Goal: Task Accomplishment & Management: Complete application form

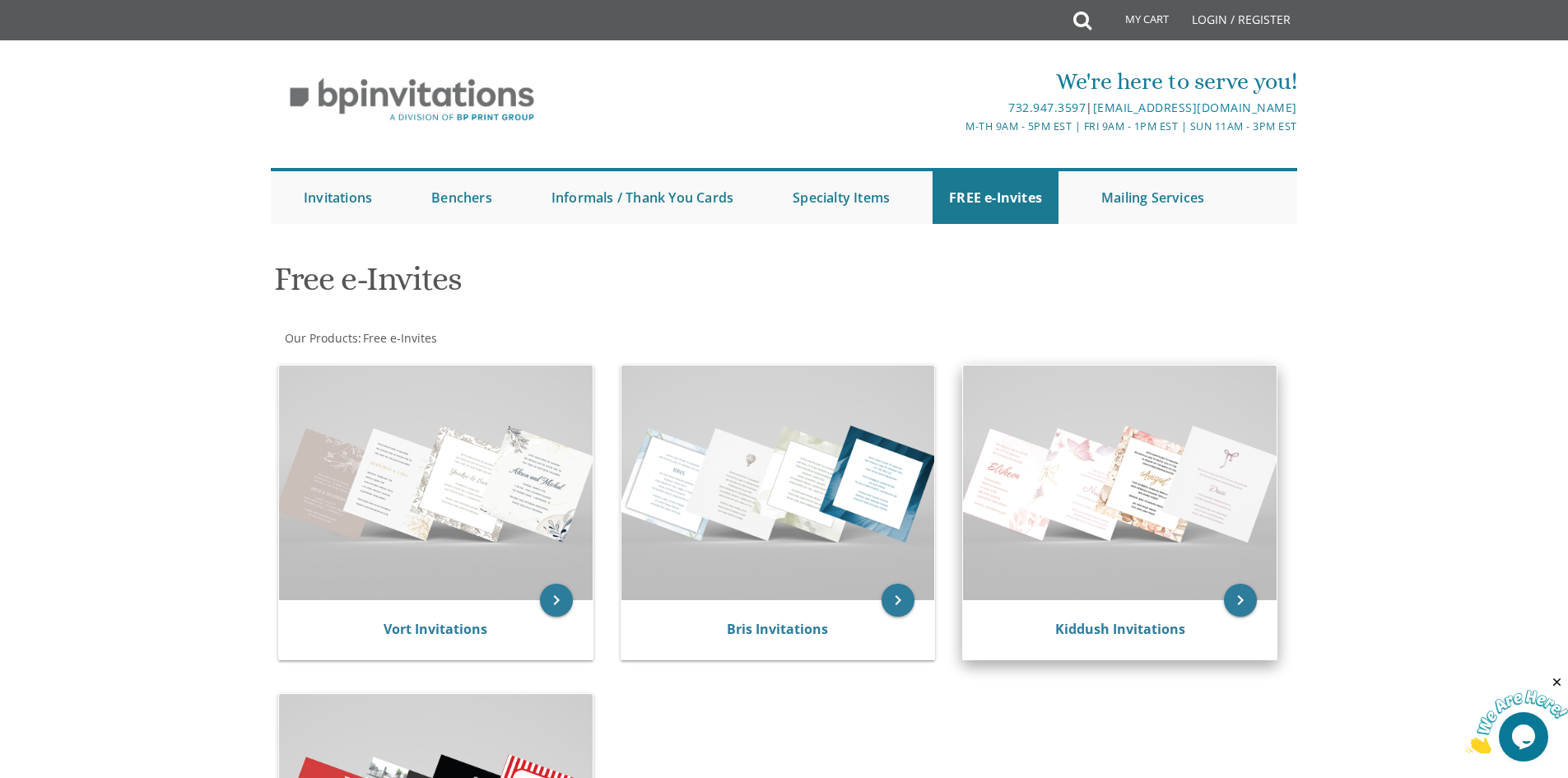
click at [1168, 540] on img at bounding box center [1119, 482] width 313 height 234
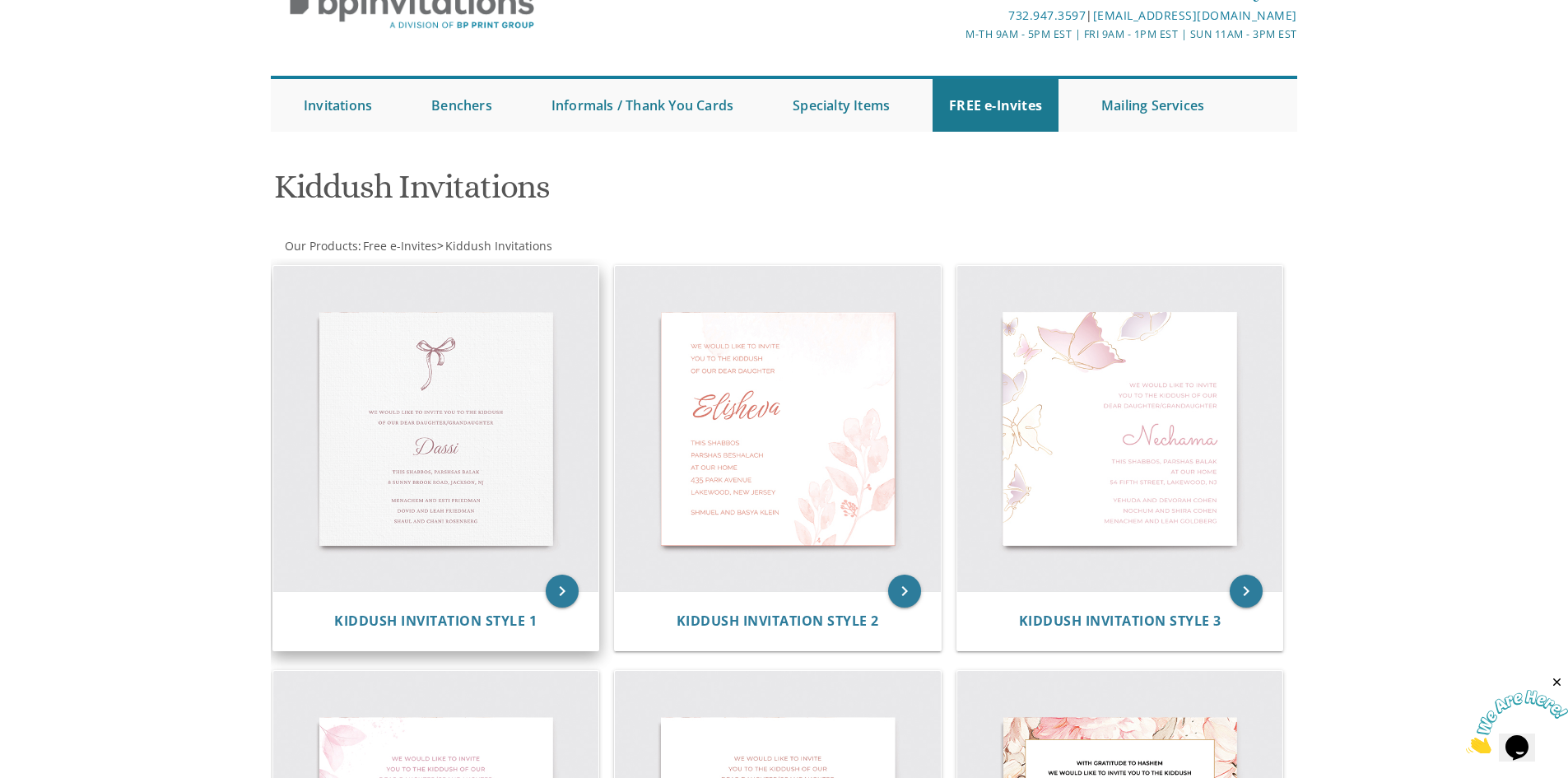
scroll to position [42, 0]
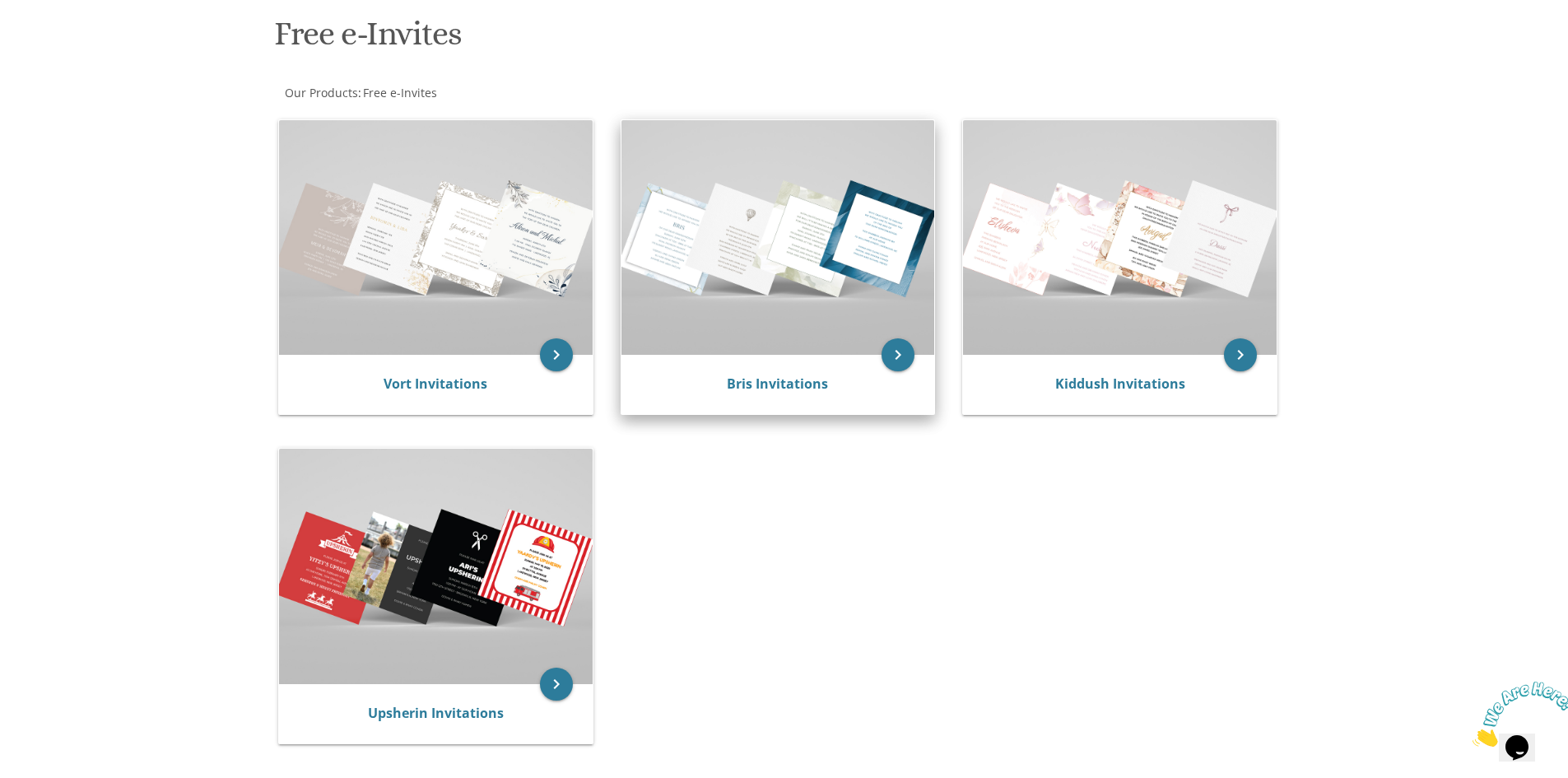
scroll to position [247, 0]
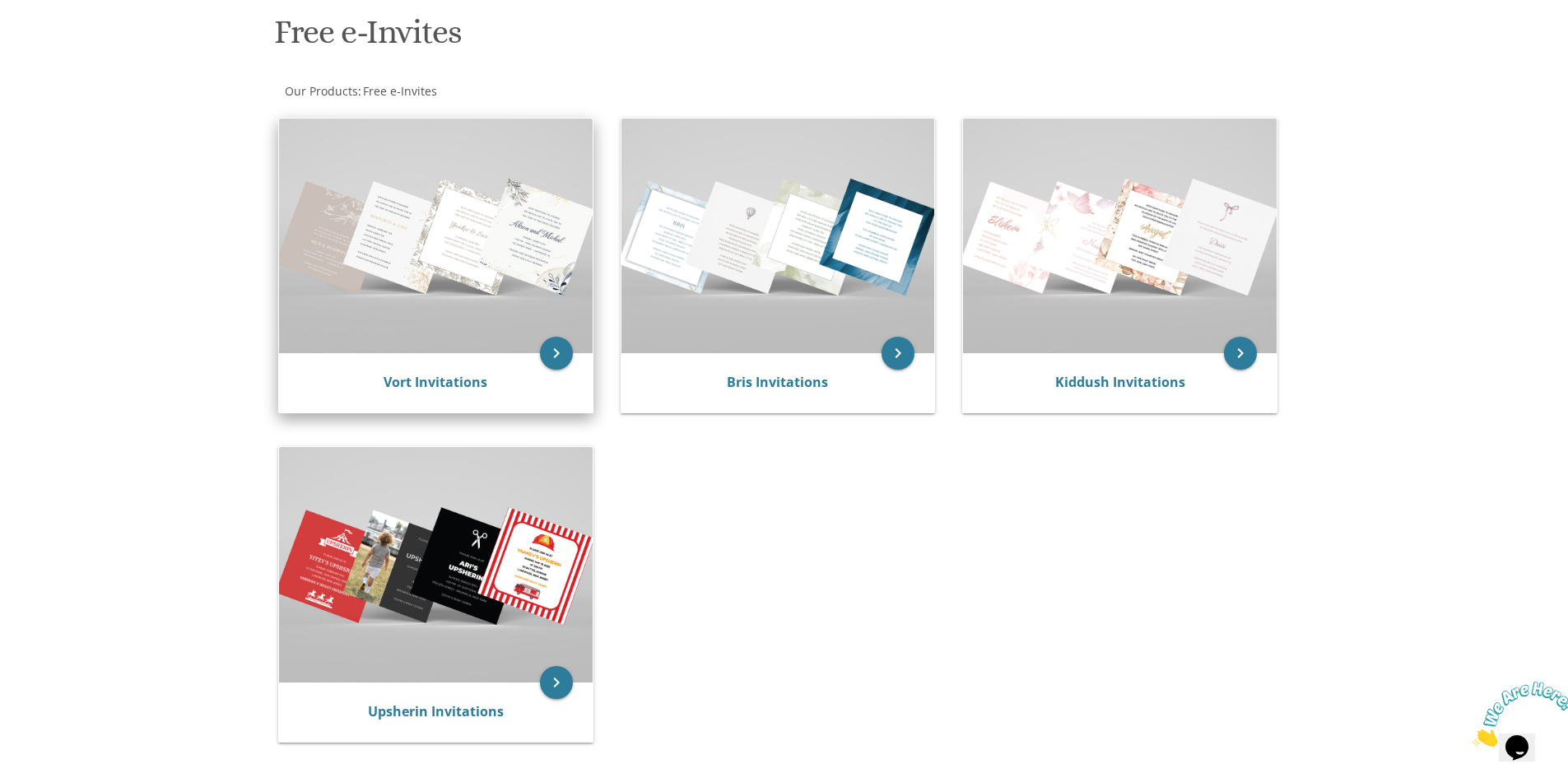
click at [433, 353] on img at bounding box center [435, 235] width 313 height 234
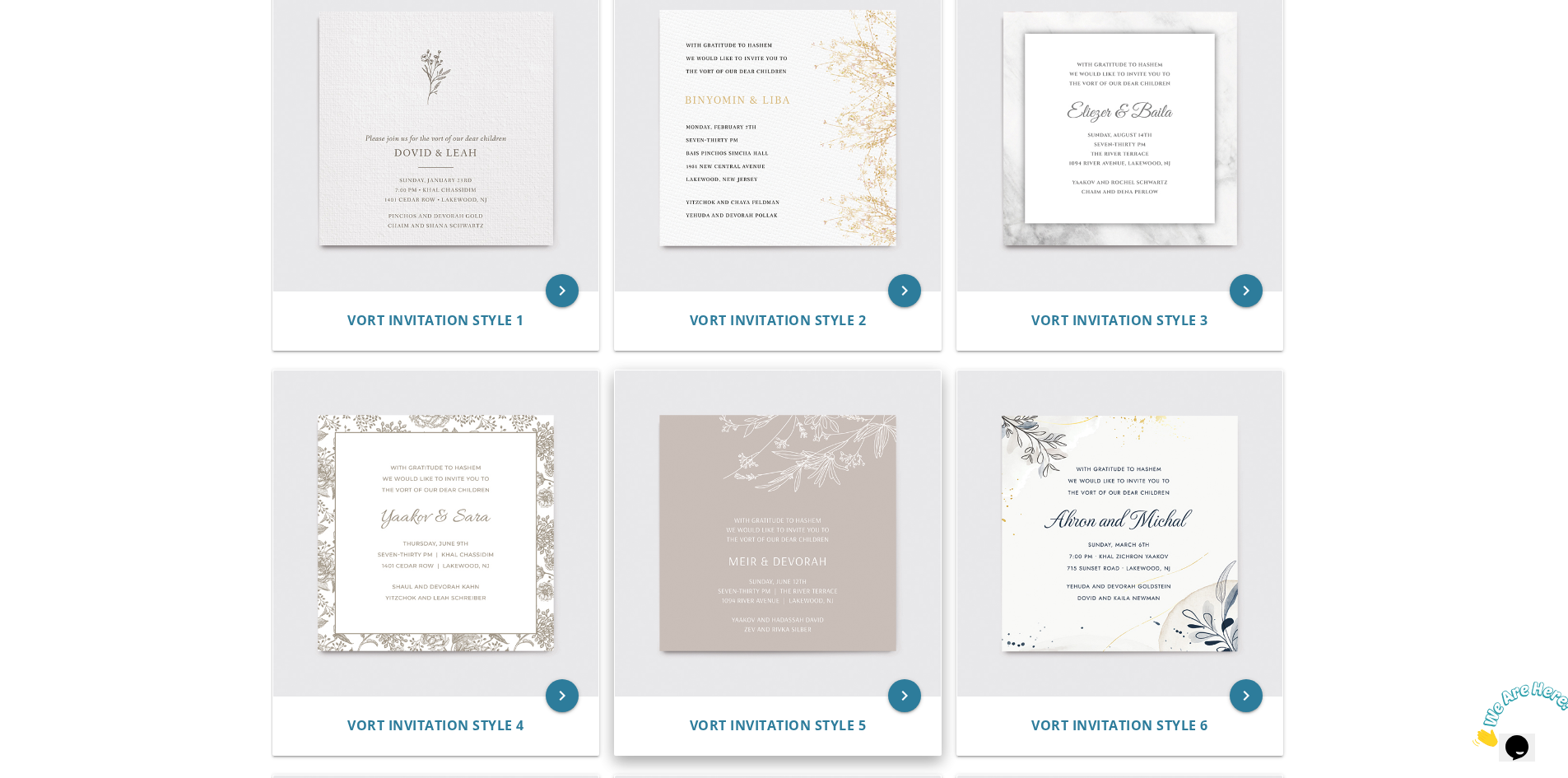
scroll to position [247, 0]
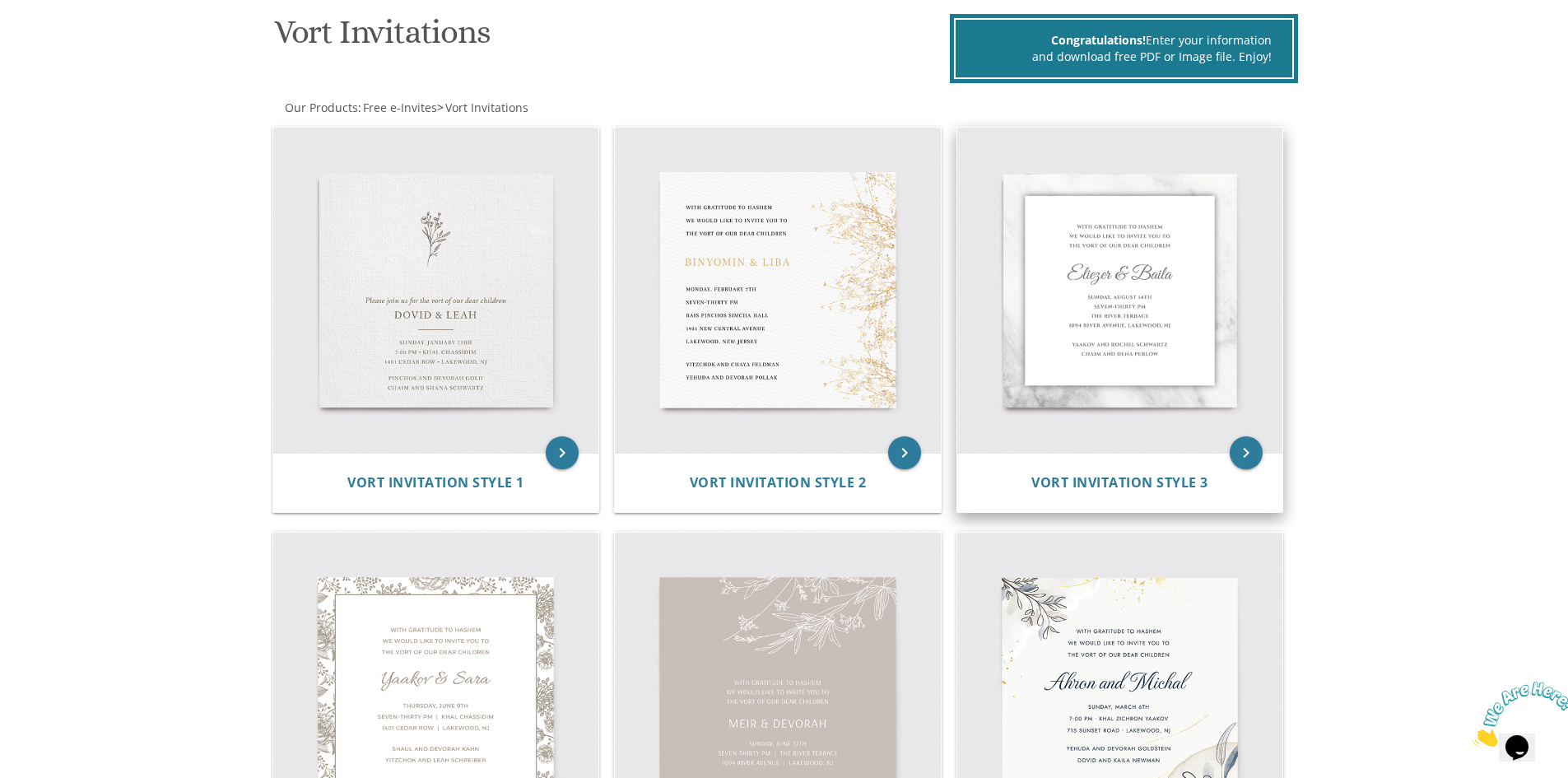
click at [1135, 341] on img at bounding box center [1119, 290] width 326 height 326
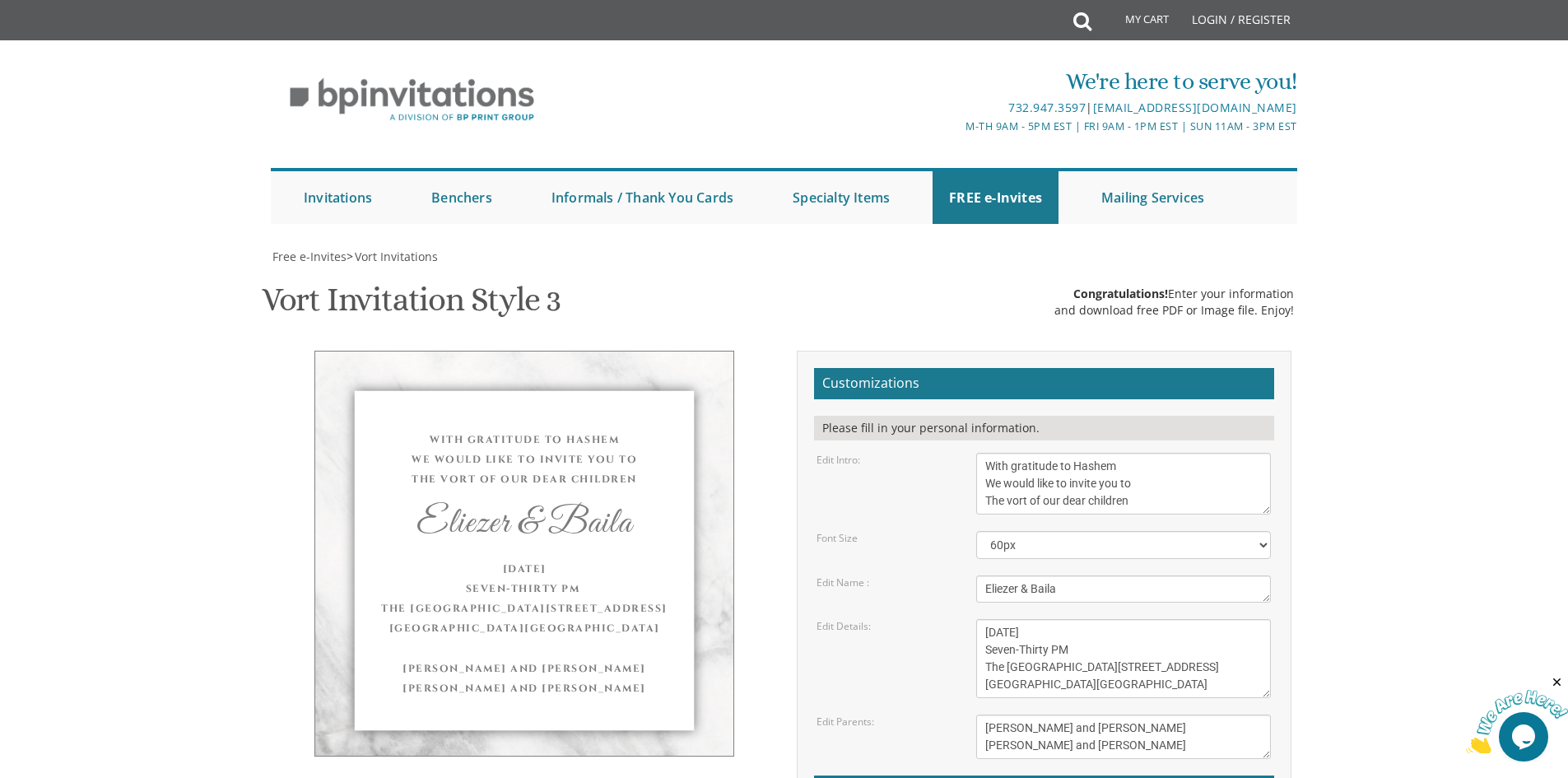
scroll to position [83, 0]
drag, startPoint x: 1127, startPoint y: 388, endPoint x: 807, endPoint y: 395, distance: 320.1
click at [833, 452] on div "Edit Intro: With gratitude to Hashem We would like to invite you to The vort of…" at bounding box center [1043, 483] width 479 height 61
drag, startPoint x: 1255, startPoint y: 389, endPoint x: 1057, endPoint y: 386, distance: 198.0
click at [1057, 452] on textarea "With gratitude to Hashem We would like to invite you to The vort of our dear ch…" at bounding box center [1123, 483] width 295 height 61
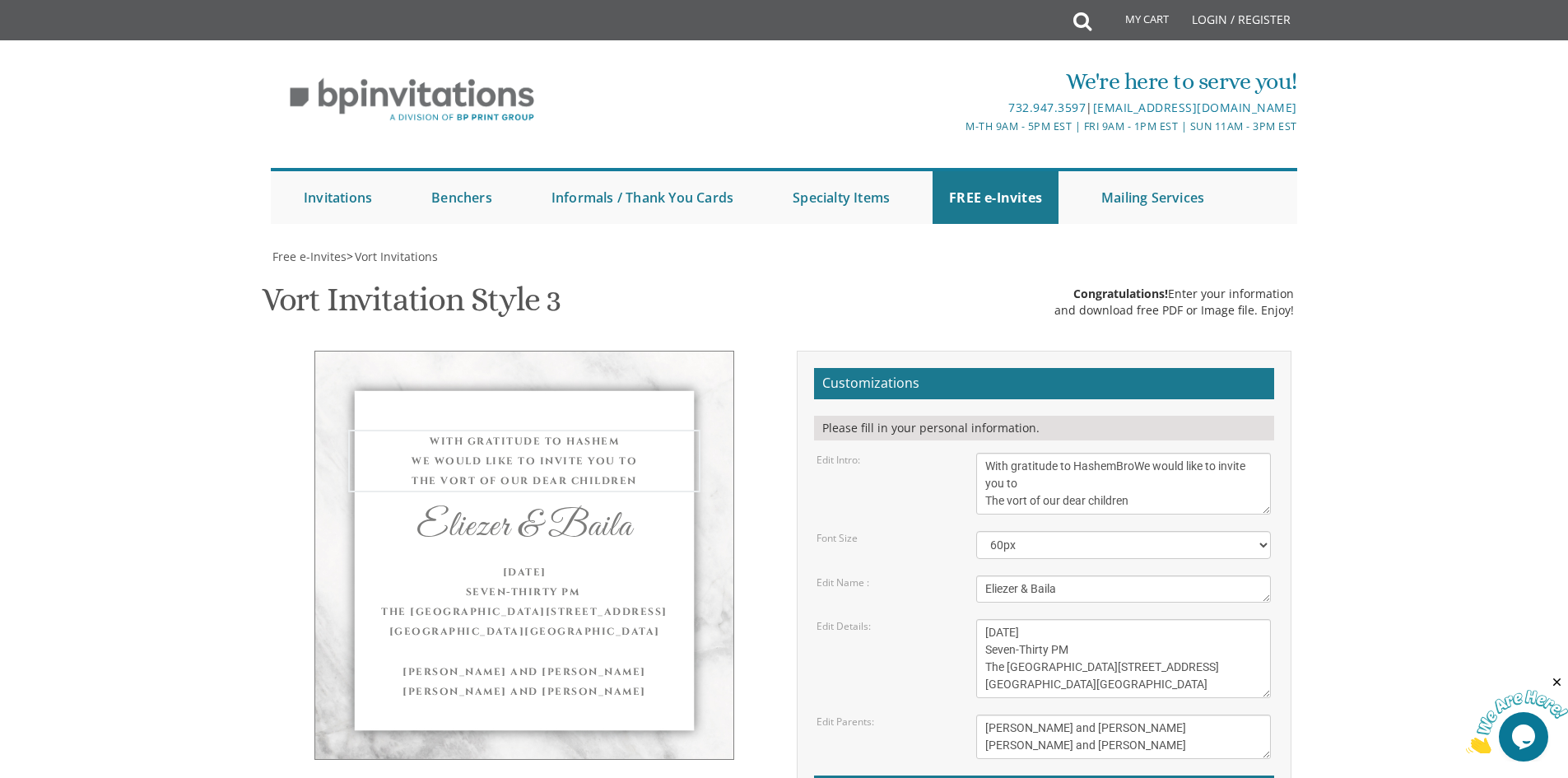
click at [1155, 452] on textarea "With gratitude to Hashem We would like to invite you to The vort of our dear ch…" at bounding box center [1123, 483] width 295 height 61
drag, startPoint x: 1136, startPoint y: 385, endPoint x: 870, endPoint y: 389, distance: 266.0
click at [870, 452] on div "Edit Intro: With gratitude to Hashem We would like to invite you to The vort of…" at bounding box center [1043, 483] width 479 height 61
drag, startPoint x: 1001, startPoint y: 401, endPoint x: 950, endPoint y: 405, distance: 51.2
click at [951, 452] on div "Edit Intro: With gratitude to Hashem We would like to invite you to The vort of…" at bounding box center [1043, 483] width 479 height 61
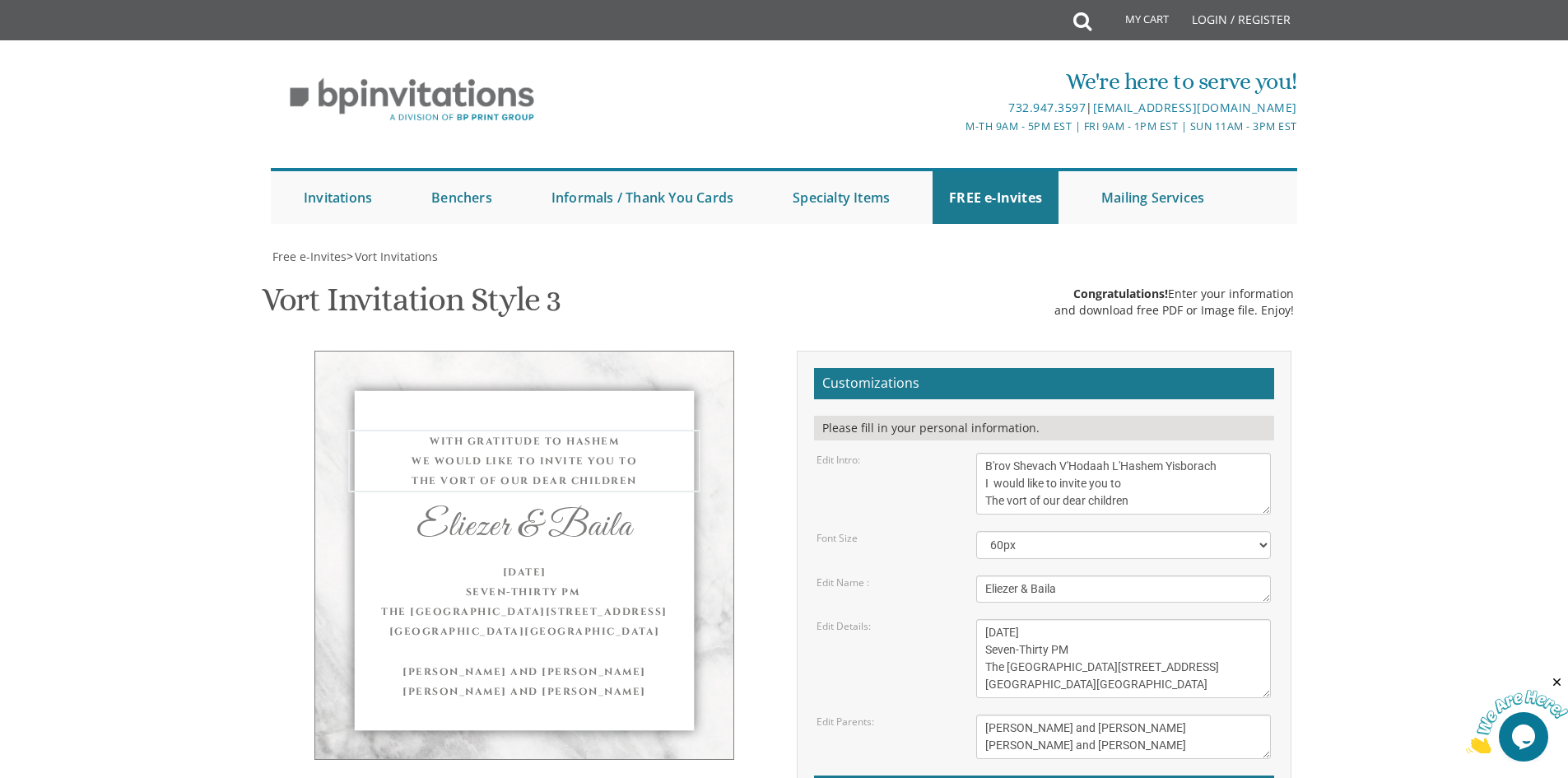
drag, startPoint x: 1146, startPoint y: 419, endPoint x: 929, endPoint y: 430, distance: 217.3
click at [929, 452] on div "Edit Intro: With gratitude to Hashem We would like to invite you to The vort of…" at bounding box center [1043, 483] width 479 height 61
click at [1131, 452] on textarea "With gratitude to Hashem We would like to invite you to The vort of our dear ch…" at bounding box center [1123, 483] width 295 height 61
type textarea "B'rov Shevach V'Hodaah L'Hashem Yisborach I would like to invite you to a"
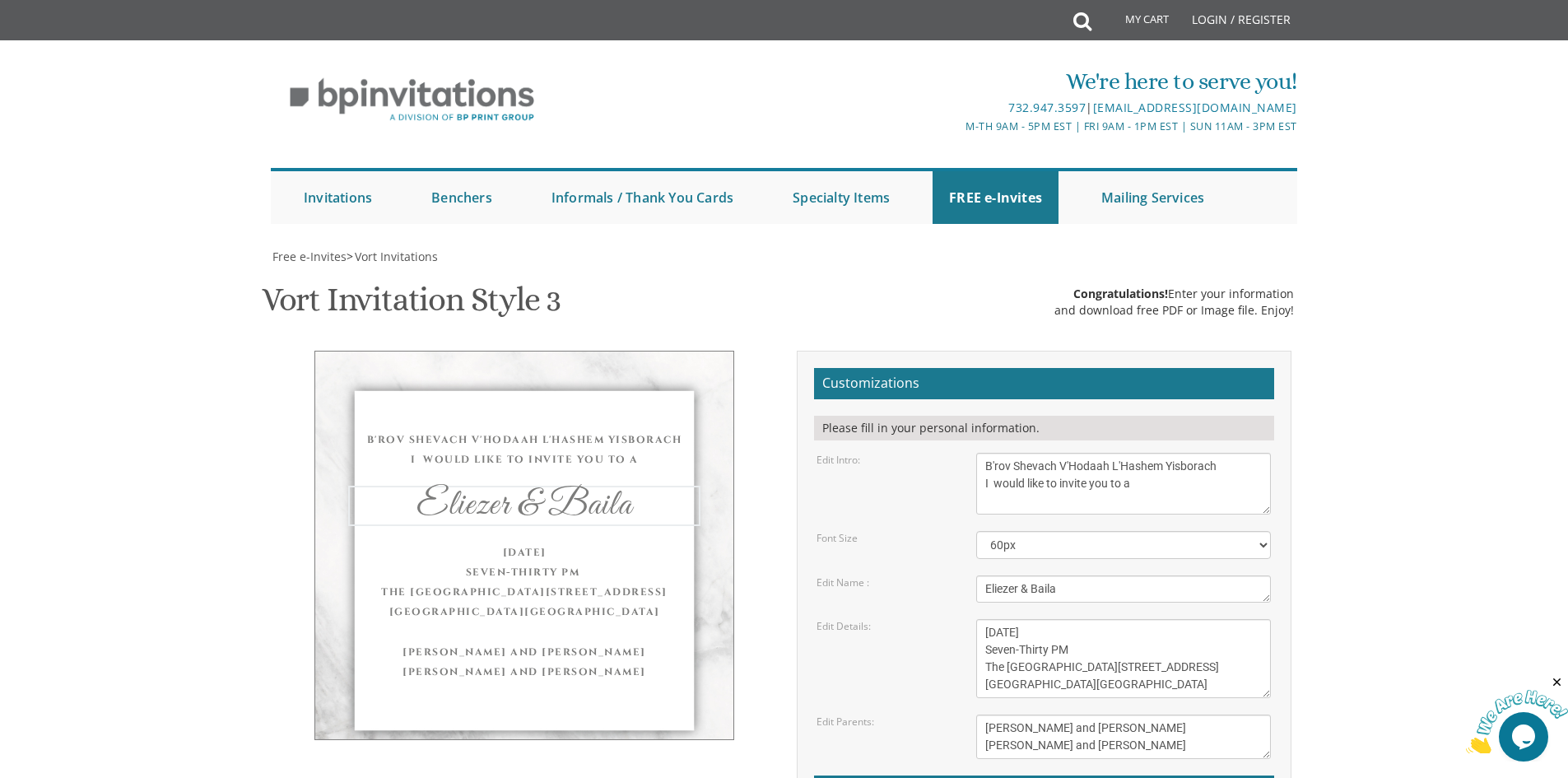
drag, startPoint x: 1126, startPoint y: 514, endPoint x: 870, endPoint y: 516, distance: 256.0
click at [886, 575] on div "Edit Name : Eliezer & Baila" at bounding box center [1043, 589] width 479 height 27
type textarea "K"
type textarea "[PERSON_NAME] Kiddush"
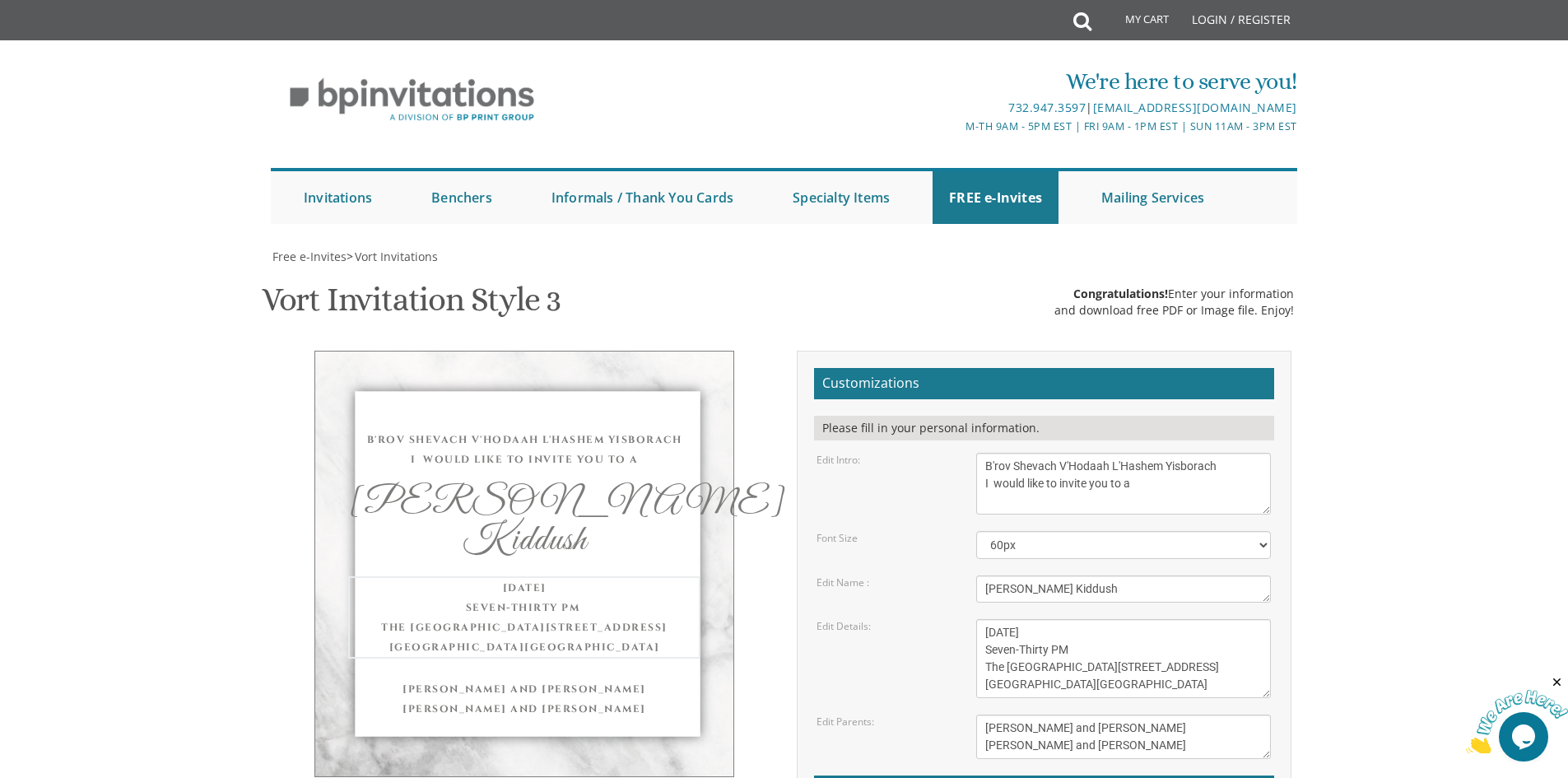
drag, startPoint x: 1179, startPoint y: 607, endPoint x: 962, endPoint y: 540, distance: 227.1
click at [962, 619] on div "Edit Details: Wednesday, June 8th Seven-Thirty PM The River Terrace 1094 River …" at bounding box center [1043, 658] width 479 height 79
type textarea "This Shabbos Parshas [PERSON_NAME] Following [PERSON_NAME] at Khal Rayim Ahuvim…"
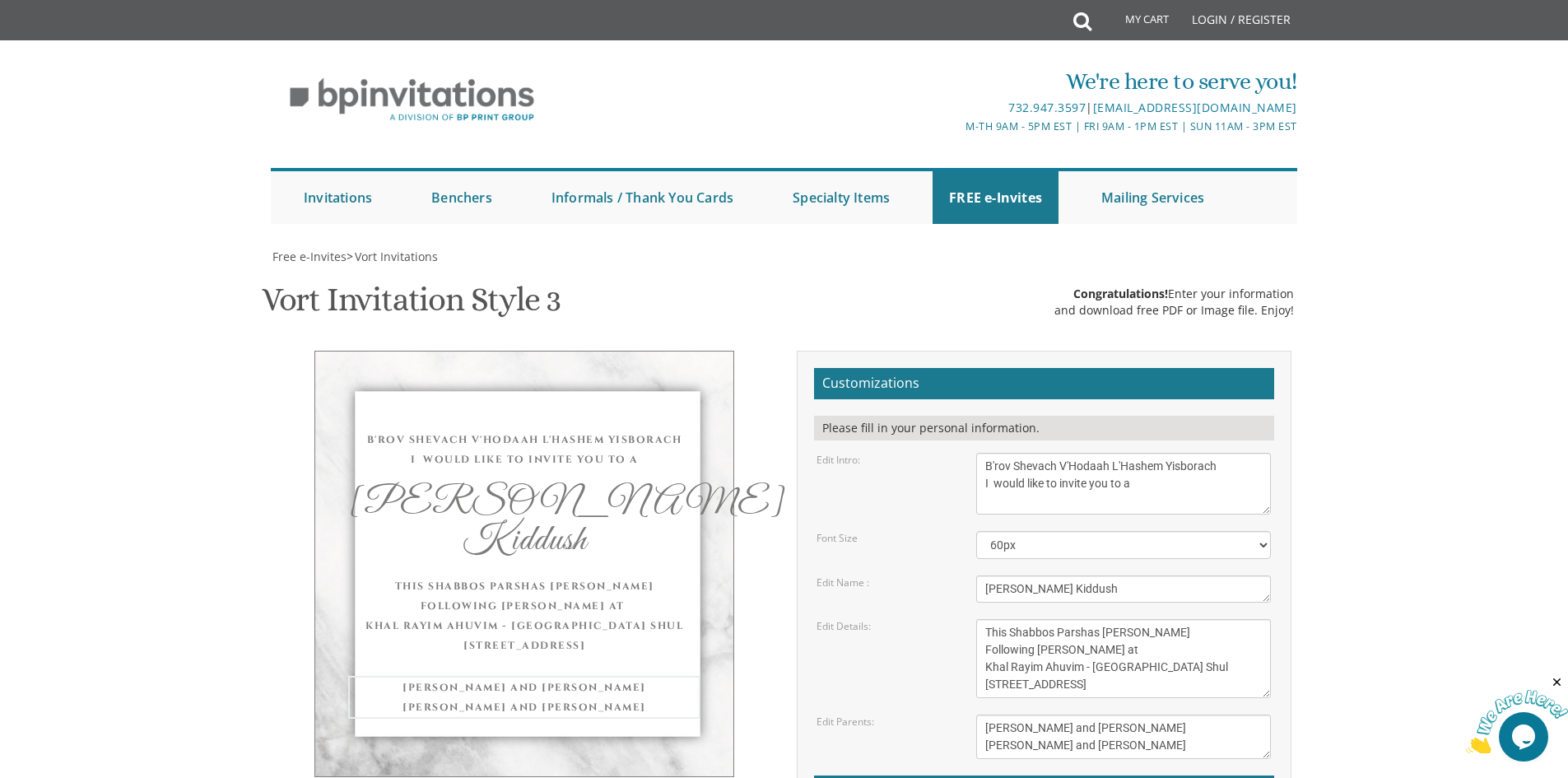
drag, startPoint x: 1152, startPoint y: 666, endPoint x: 846, endPoint y: 624, distance: 308.9
click at [848, 624] on form "Customizations Please fill in your personal information. Edit Intro: With grati…" at bounding box center [1043, 636] width 460 height 537
type textarea "y"
click at [1034, 715] on textarea "Mendy and Leah Klein Dovid and Rena Friedman" at bounding box center [1123, 737] width 295 height 44
click at [1138, 715] on textarea "Mendy and Leah Klein Dovid and Rena Friedman" at bounding box center [1123, 737] width 295 height 44
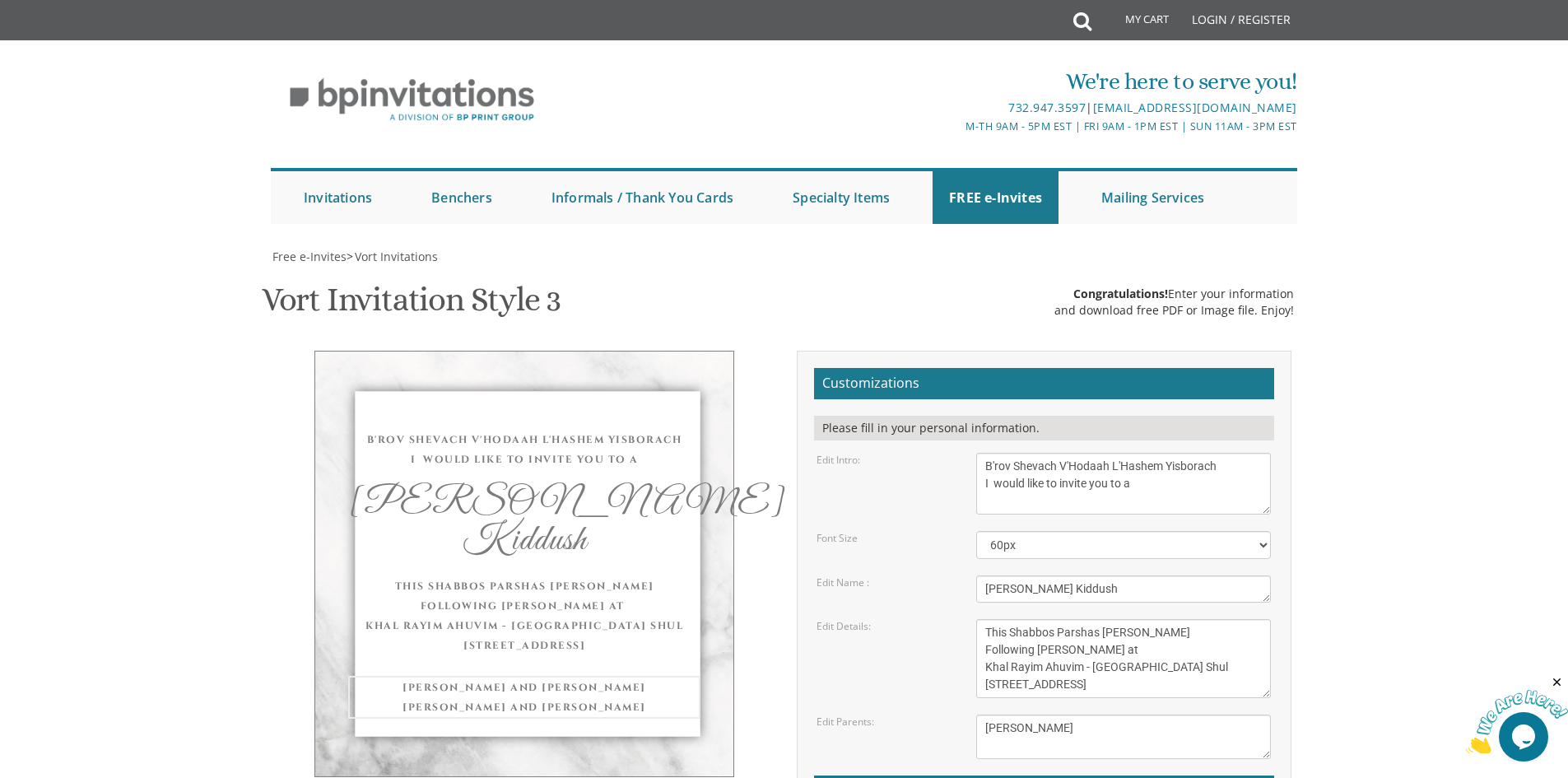
type textarea "[PERSON_NAME]"
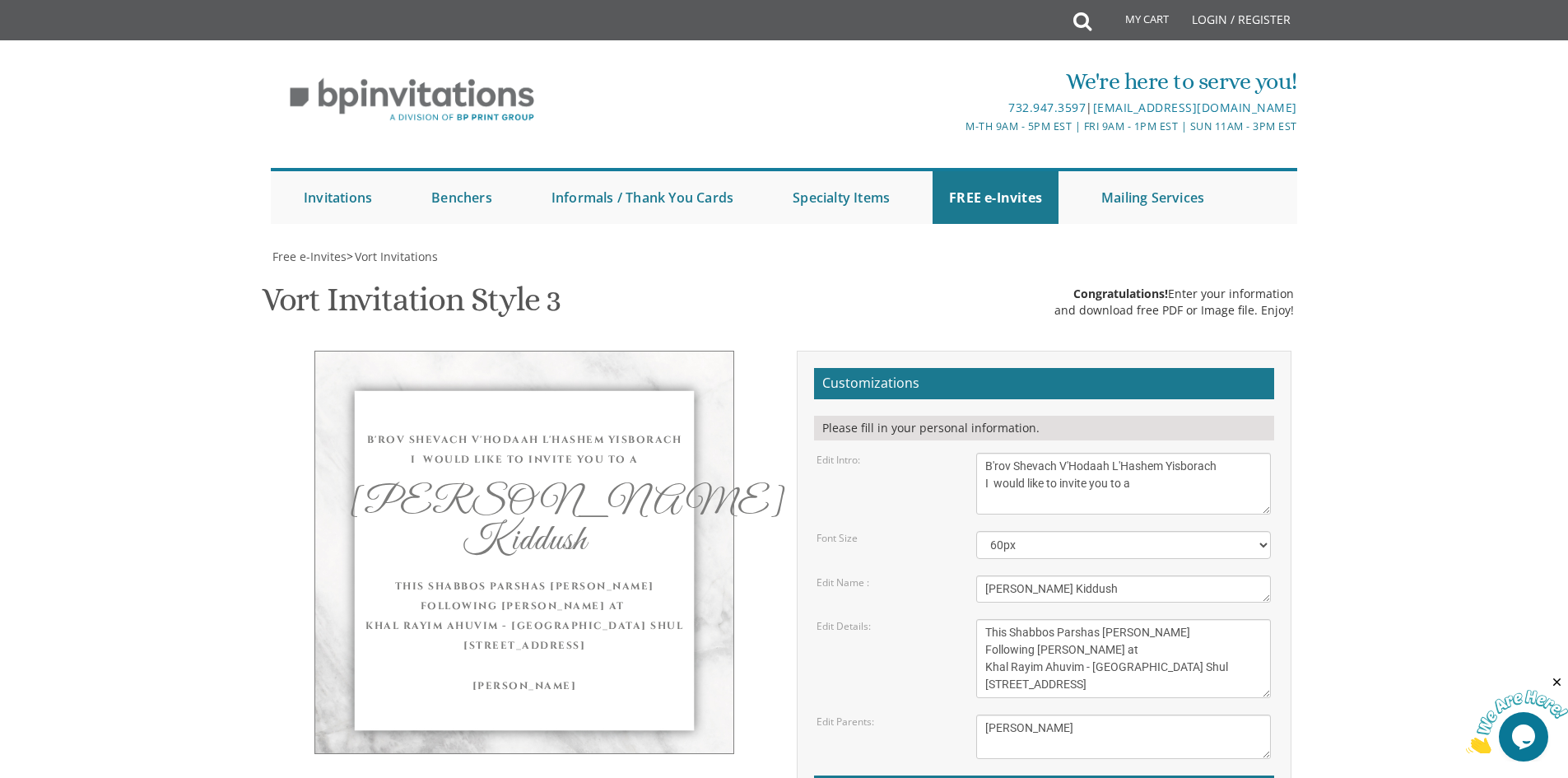
click at [1373, 101] on div "We're here to serve you! 732.947.3597 | invitations@bpprintgroup.com M-Th 9am -…" at bounding box center [784, 140] width 1568 height 183
drag, startPoint x: 1143, startPoint y: 408, endPoint x: 891, endPoint y: 366, distance: 255.5
click at [891, 368] on form "Customizations Please fill in your personal information. Edit Intro: With grati…" at bounding box center [1043, 636] width 460 height 537
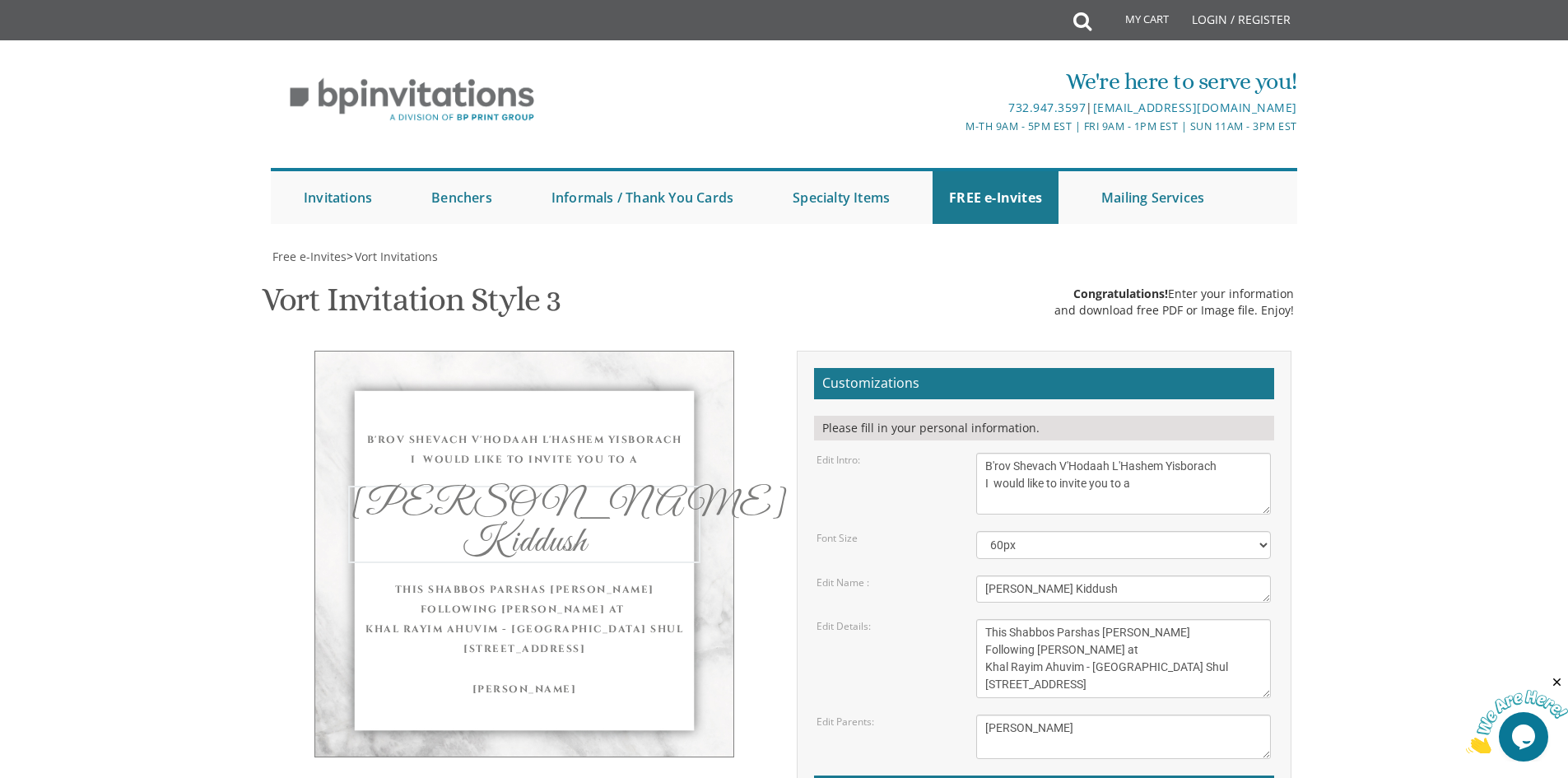
drag, startPoint x: 1140, startPoint y: 511, endPoint x: 828, endPoint y: 528, distance: 312.5
click at [829, 528] on form "Customizations Please fill in your personal information. Edit Intro: With grati…" at bounding box center [1043, 636] width 460 height 537
drag, startPoint x: 1090, startPoint y: 601, endPoint x: 886, endPoint y: 501, distance: 227.2
click at [887, 501] on form "Customizations Please fill in your personal information. Edit Intro: With grati…" at bounding box center [1043, 636] width 460 height 537
drag, startPoint x: 1060, startPoint y: 655, endPoint x: 870, endPoint y: 652, distance: 190.0
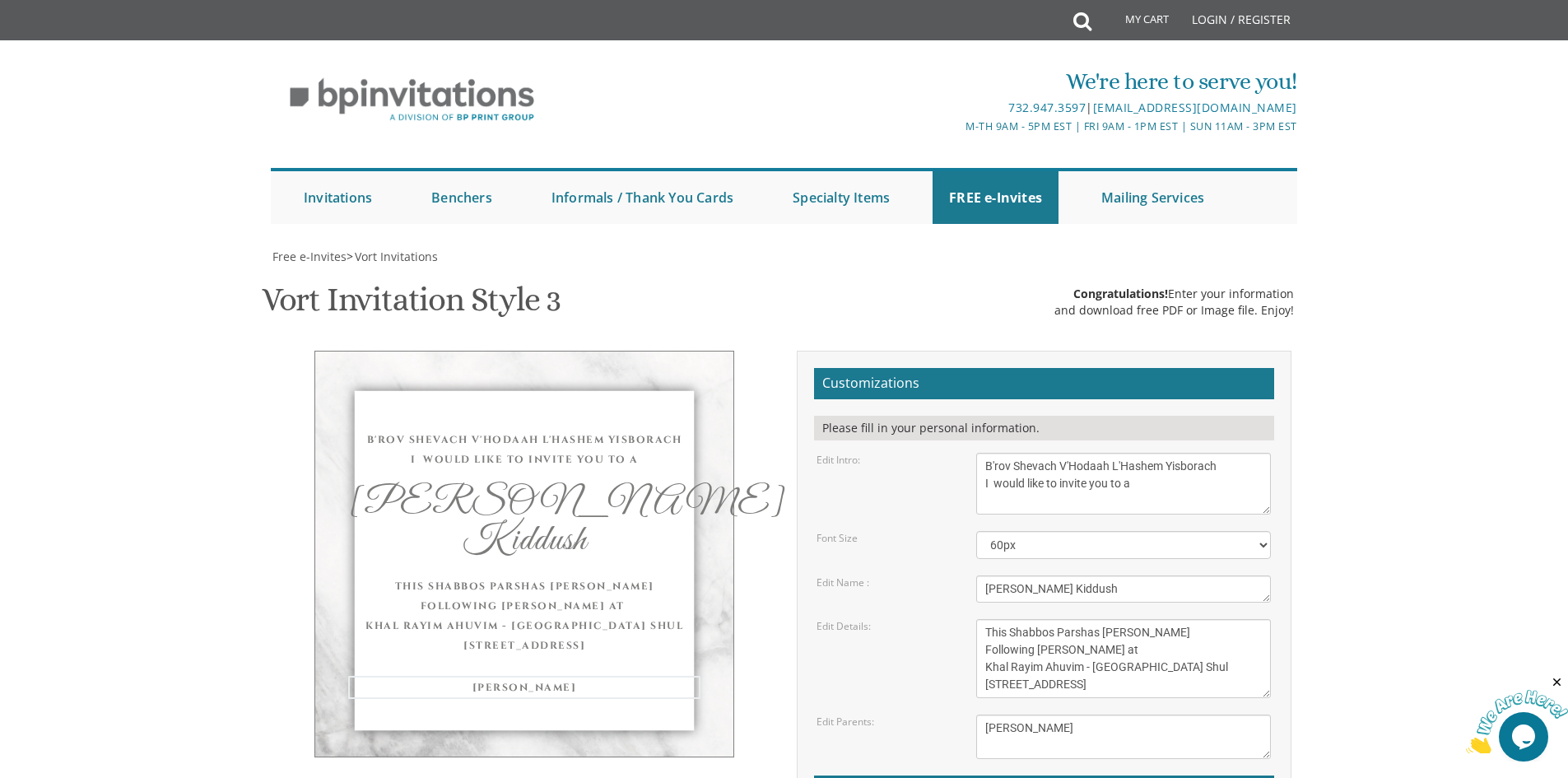
click at [877, 715] on div "Edit Parents: Mendy and Leah Klein Dovid and Rena Friedman" at bounding box center [1043, 737] width 479 height 44
drag, startPoint x: 1159, startPoint y: 411, endPoint x: 900, endPoint y: 334, distance: 270.2
click at [900, 368] on form "Customizations Please fill in your personal information. Edit Intro: With grati…" at bounding box center [1043, 636] width 460 height 537
drag, startPoint x: 1038, startPoint y: 509, endPoint x: 888, endPoint y: 498, distance: 150.4
click at [890, 575] on div "Edit Name : Eliezer & Baila" at bounding box center [1043, 589] width 479 height 27
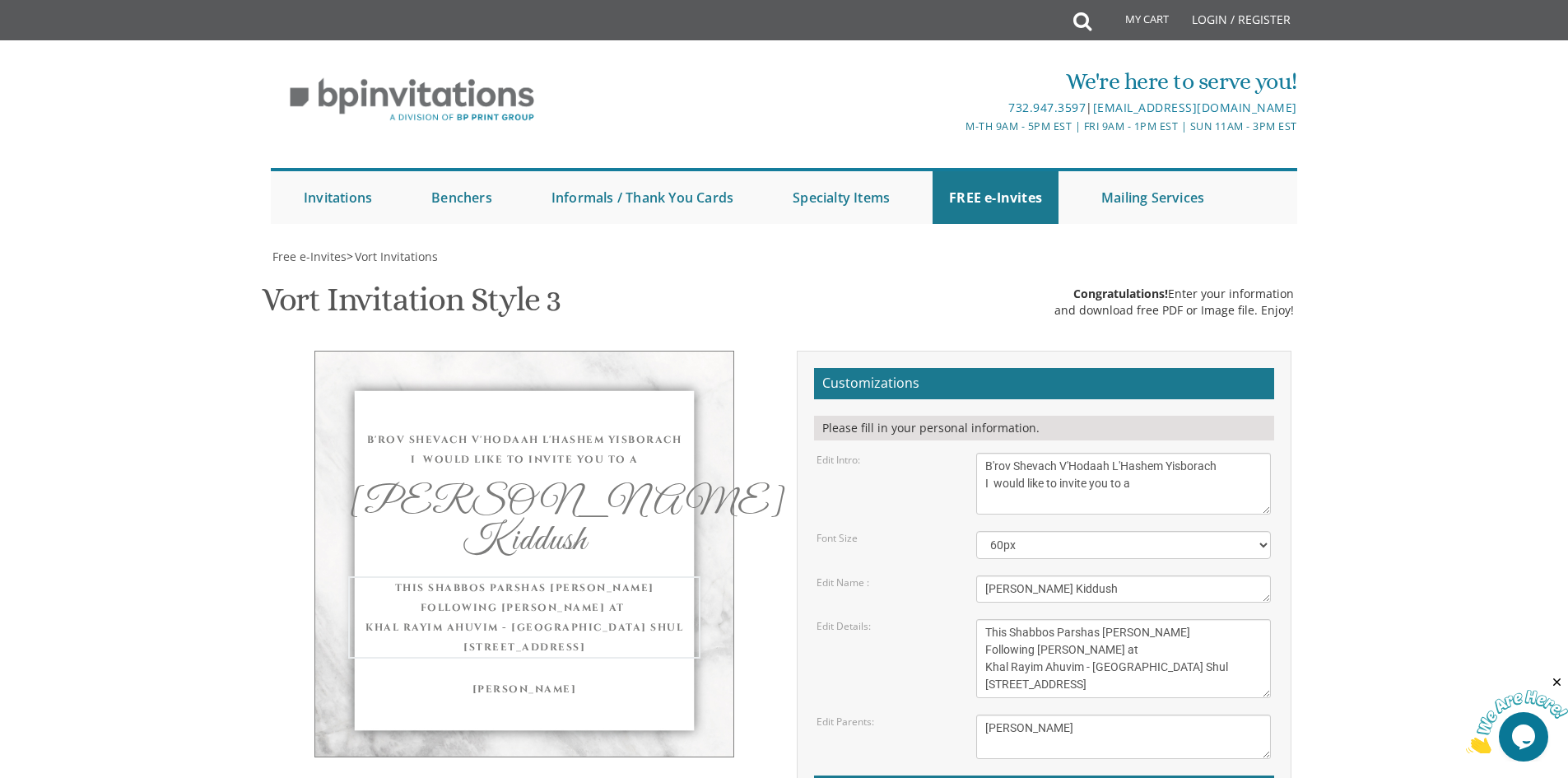
drag, startPoint x: 1142, startPoint y: 610, endPoint x: 945, endPoint y: 536, distance: 210.4
click at [945, 619] on div "Edit Details: Wednesday, June 8th Seven-Thirty PM The River Terrace 1094 River …" at bounding box center [1043, 658] width 479 height 79
drag, startPoint x: 1077, startPoint y: 653, endPoint x: 750, endPoint y: 671, distance: 327.5
click at [775, 669] on div "B'rov Shevach V'Hodaah L'Hashem Yisborach I would like to invite you to a Seuda…" at bounding box center [784, 642] width 1039 height 583
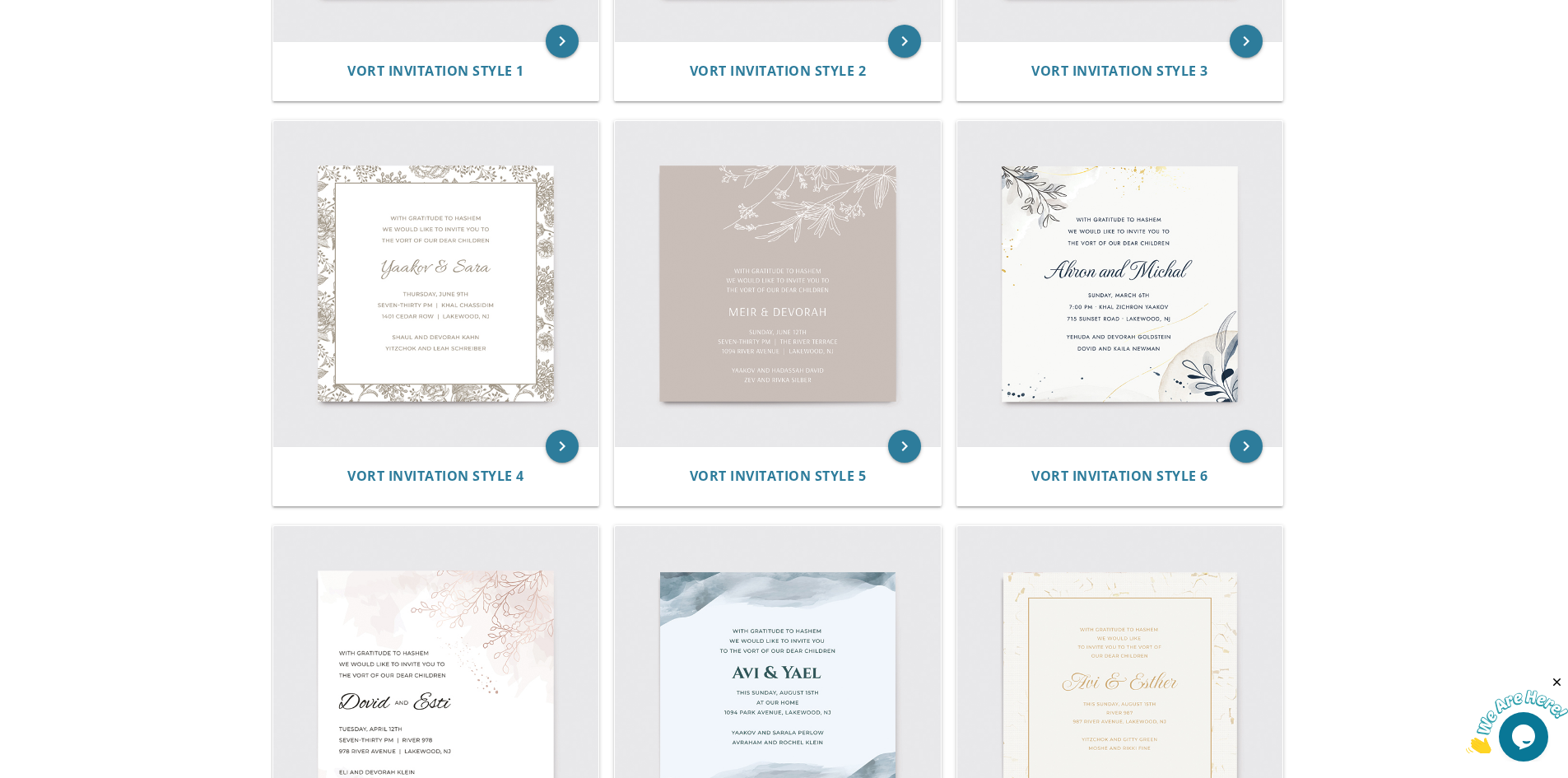
scroll to position [905, 0]
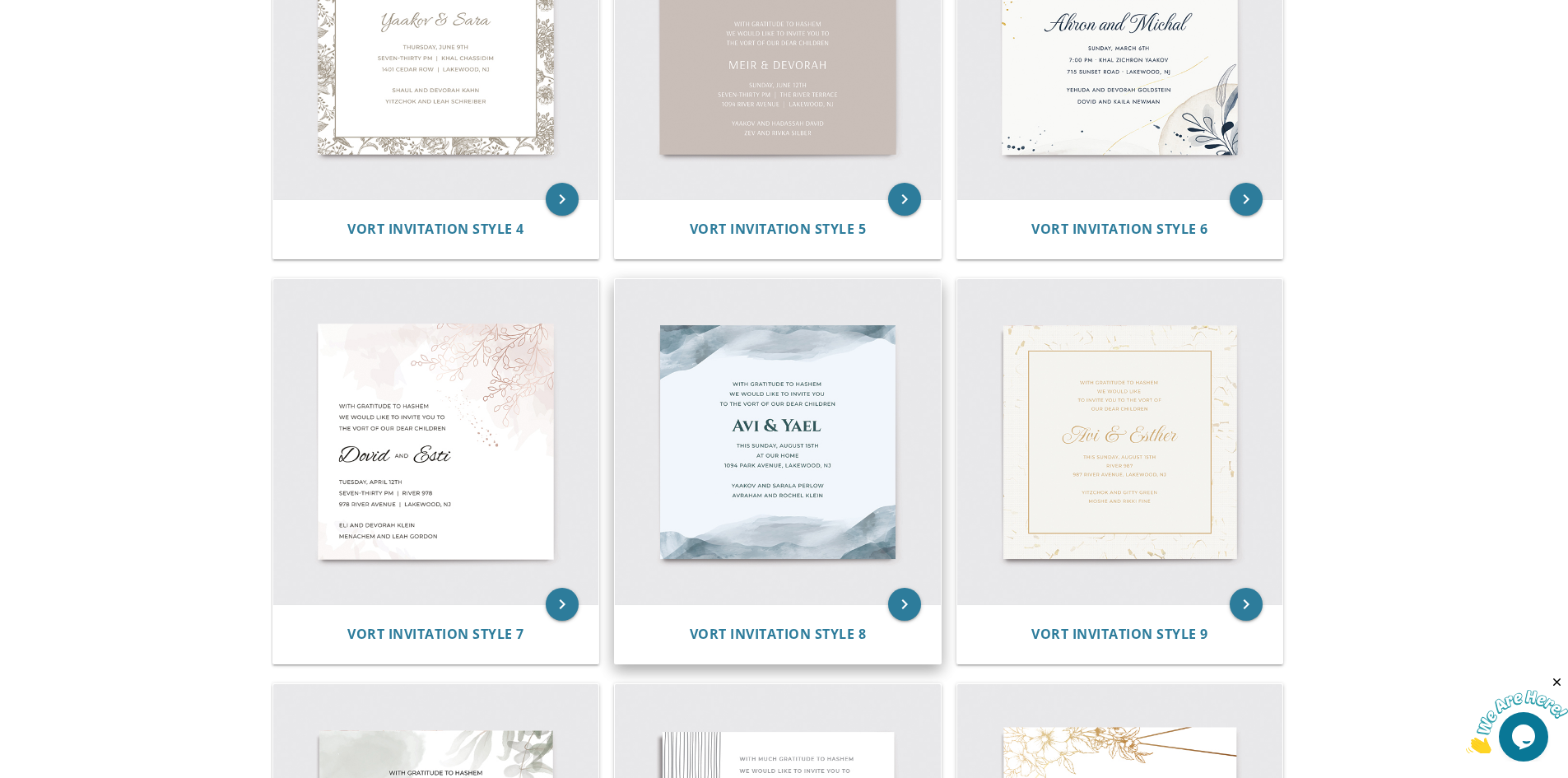
click at [722, 424] on img at bounding box center [777, 441] width 326 height 326
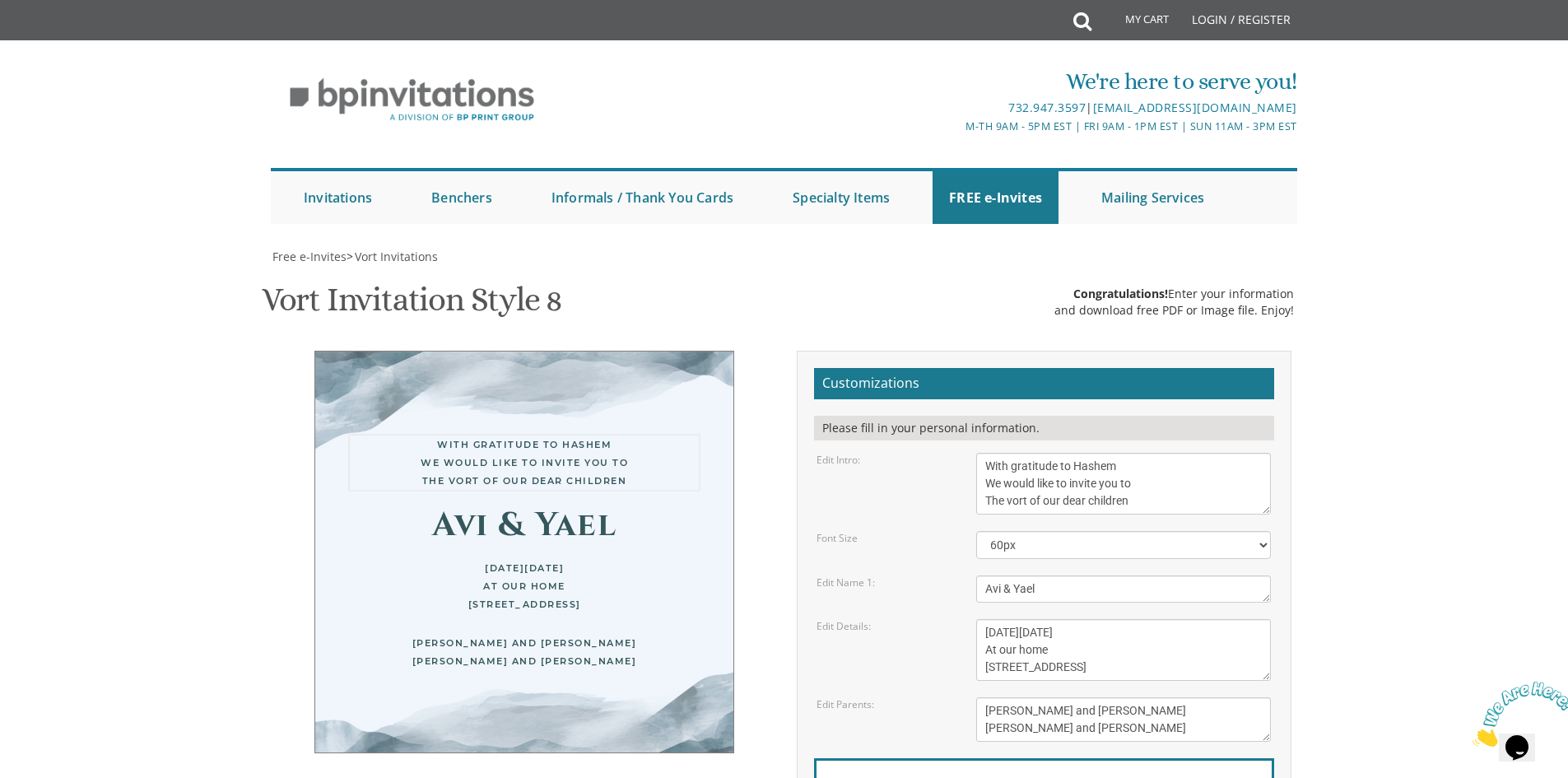
drag, startPoint x: 1174, startPoint y: 502, endPoint x: 843, endPoint y: 401, distance: 346.1
click at [845, 402] on form "Customizations Please fill in your personal information. Edit Intro: With grati…" at bounding box center [1043, 627] width 460 height 520
paste textarea "B'rov Shevach V'Hodaah L'Hashem Yisborach I would like to invite you to a"
type textarea "B'rov Shevach V'Hodaah L'Hashem Yisborach I would like to invite you to a"
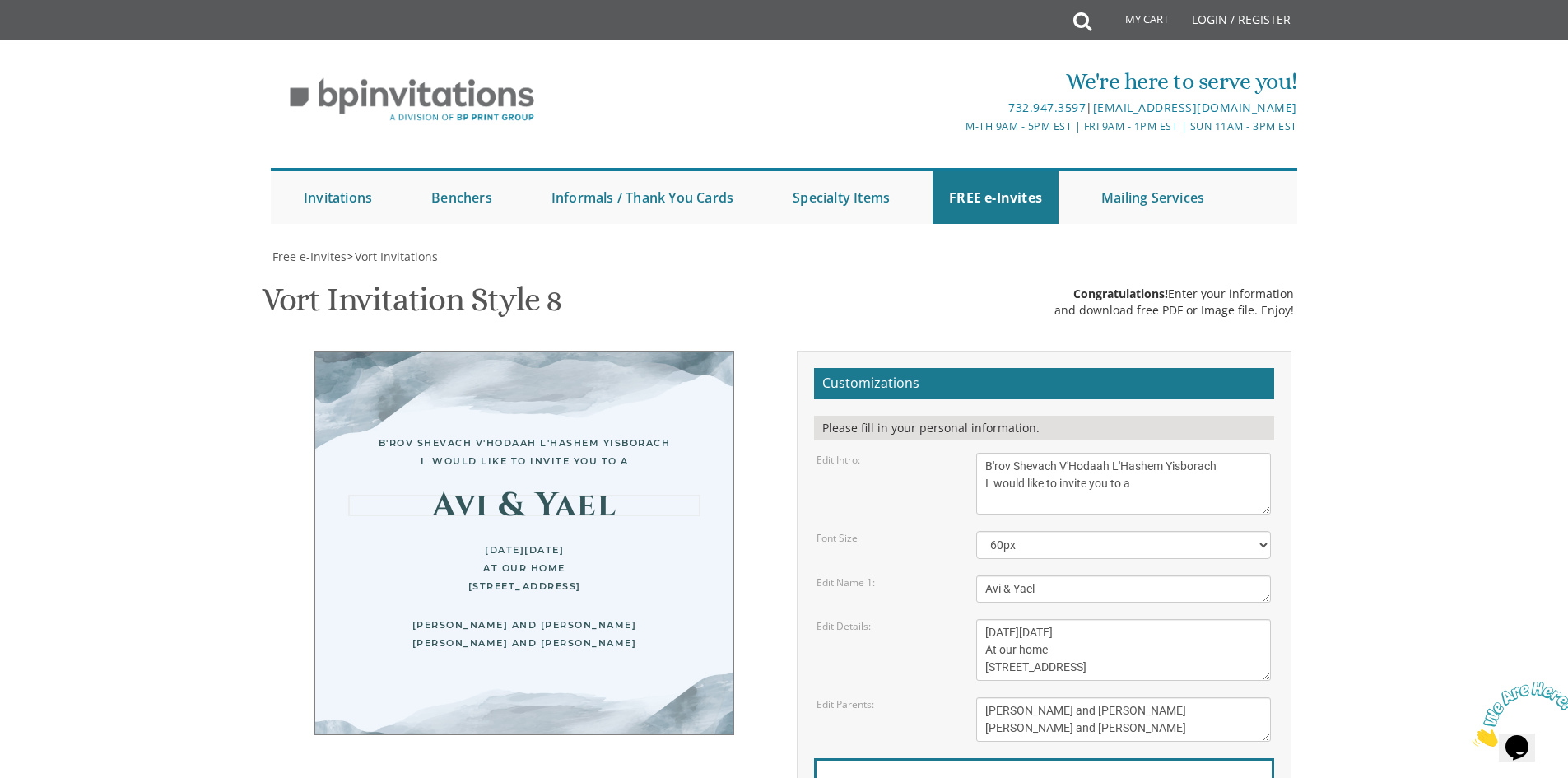
drag, startPoint x: 1056, startPoint y: 586, endPoint x: 745, endPoint y: 611, distance: 312.0
click at [770, 609] on div "B'rov Shevach V'Hodaah L'Hashem Yisborach I would like to invite you to a Avi &…" at bounding box center [784, 633] width 1039 height 566
paste textarea "Seudas Hodaah Kiddush"
type textarea "[PERSON_NAME] Kiddush"
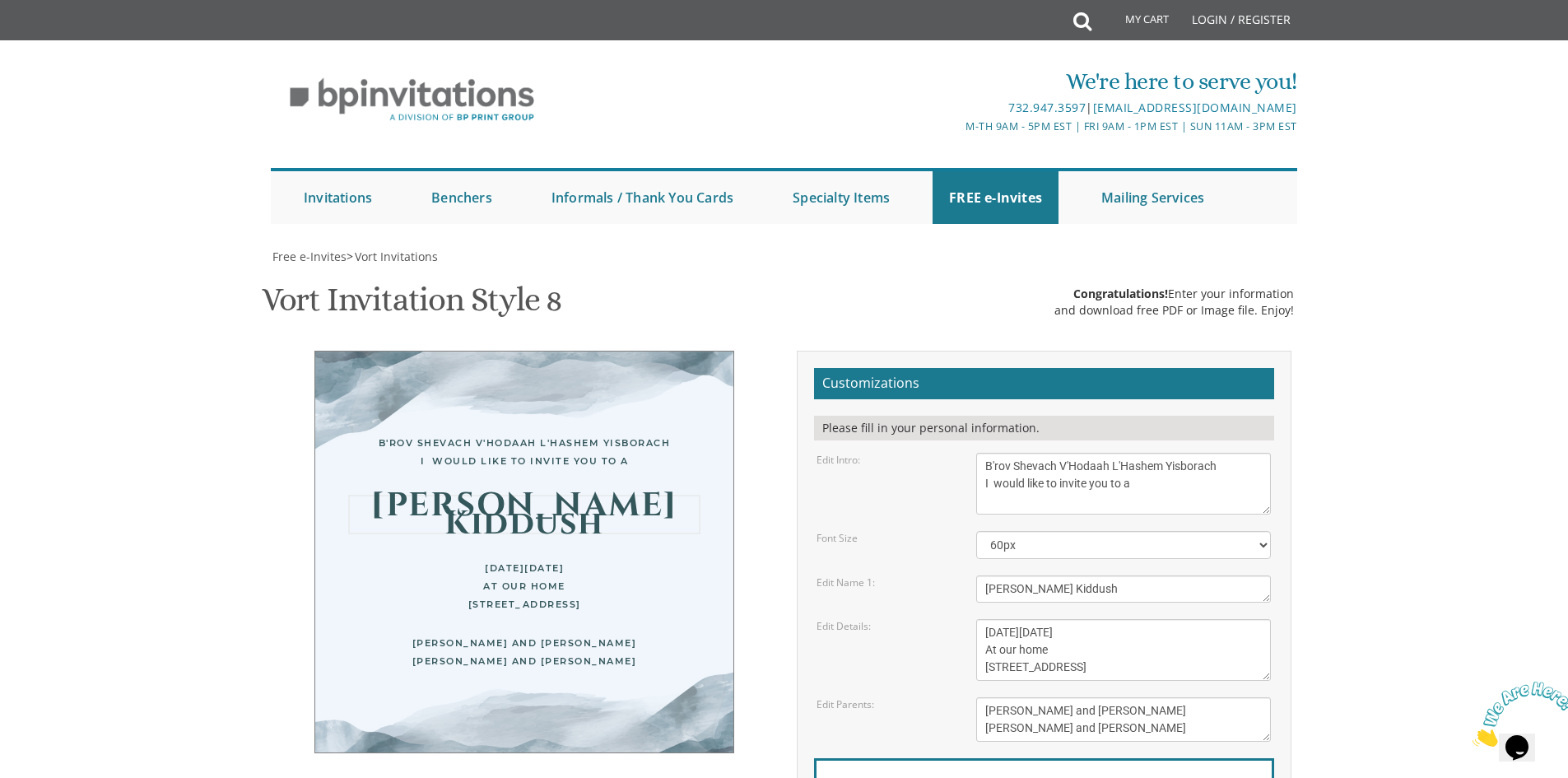
scroll to position [329, 0]
drag, startPoint x: 1164, startPoint y: 342, endPoint x: 894, endPoint y: 244, distance: 287.2
click at [895, 368] on form "Customizations Please fill in your personal information. Edit Intro: With grati…" at bounding box center [1043, 627] width 460 height 520
paste textarea "habbos Parshas Nitzavim Following Davening at Khal Rayim Ahuvim - Arlington Shu…"
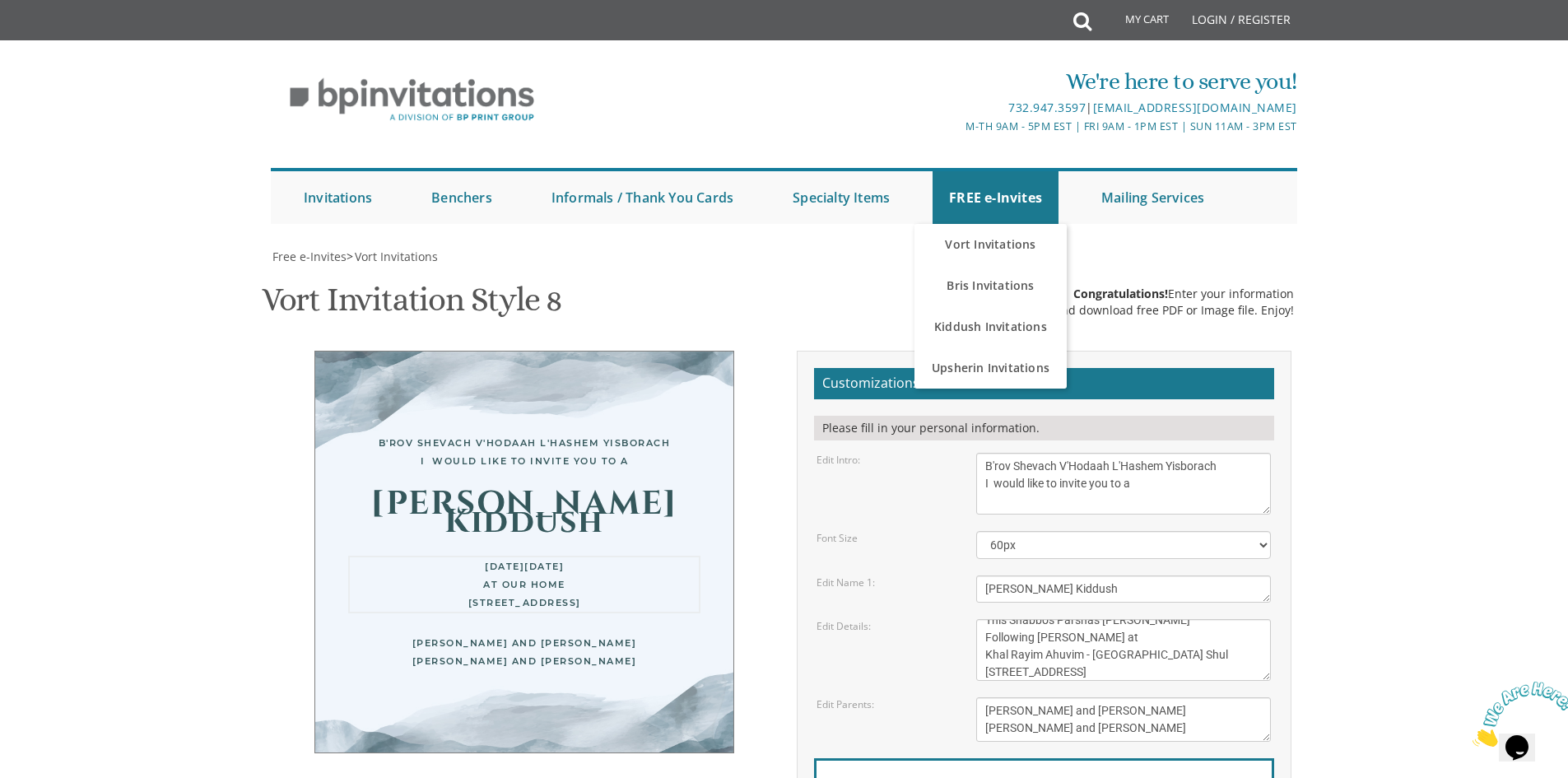
type textarea "This Shabbos Parshas [PERSON_NAME] Following [PERSON_NAME] at Khal Rayim Ahuvim…"
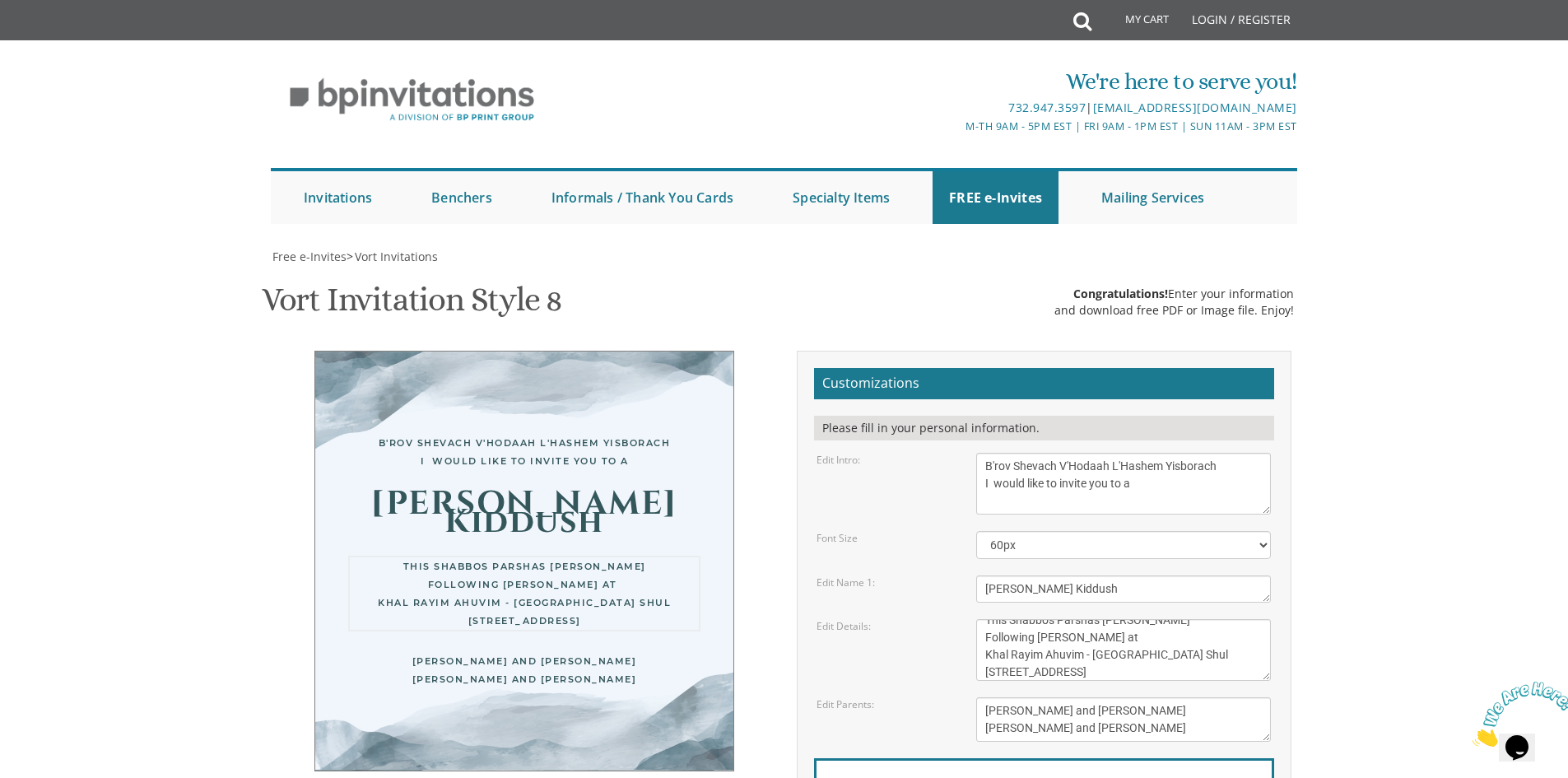
scroll to position [247, 0]
drag, startPoint x: 1120, startPoint y: 489, endPoint x: 870, endPoint y: 424, distance: 258.3
click at [870, 423] on form "Customizations Please fill in your personal information. Edit Intro: With grati…" at bounding box center [1043, 627] width 460 height 520
paste textarea "ossie Zucker"
type textarea "[PERSON_NAME]"
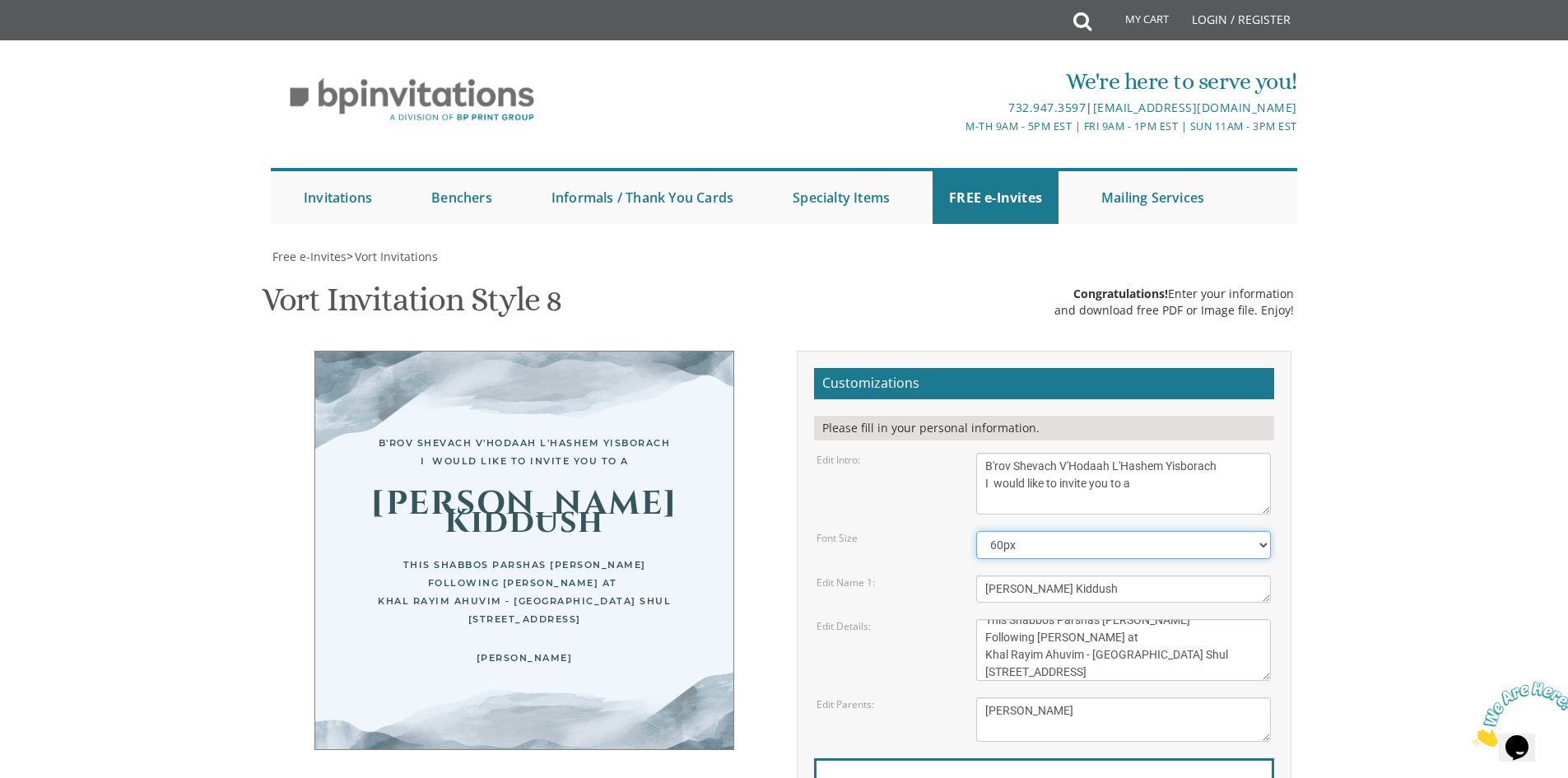
click at [1252, 531] on select "40px 50px 60px 70px 80px" at bounding box center [1123, 545] width 295 height 28
click at [976, 531] on select "40px 50px 60px 70px 80px" at bounding box center [1123, 545] width 295 height 28
click at [1262, 531] on select "40px 50px 60px 70px 80px" at bounding box center [1123, 545] width 295 height 28
select select "40px"
click at [976, 531] on select "40px 50px 60px 70px 80px" at bounding box center [1123, 545] width 295 height 28
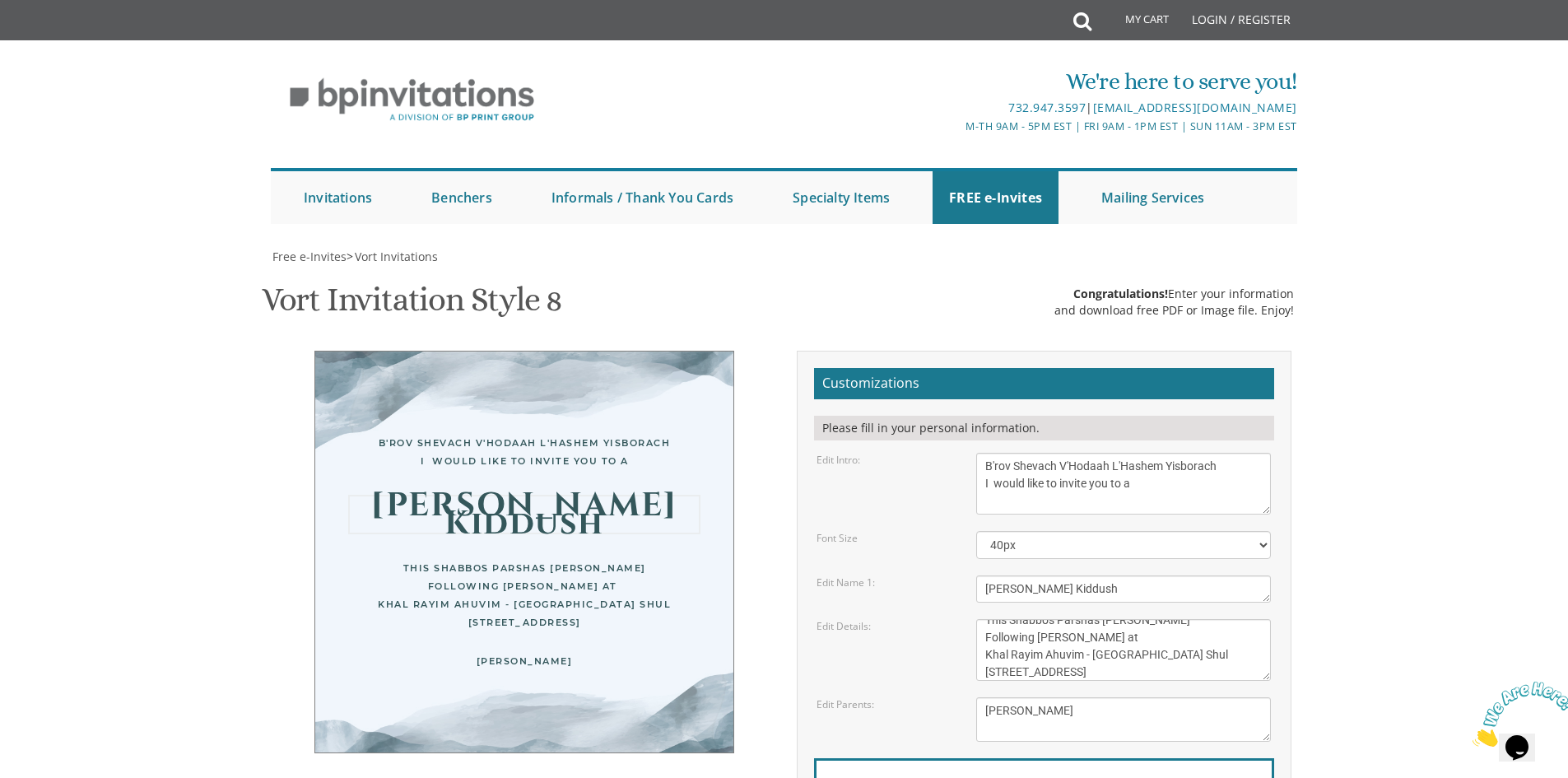
click at [1069, 575] on textarea "Avi & Yael" at bounding box center [1123, 589] width 295 height 27
click at [1100, 619] on textarea "This Sunday, August 15th At our home 1094 Park Avenue, Lakewood, NJ" at bounding box center [1123, 649] width 295 height 61
click at [1069, 575] on textarea "Avi & Yael" at bounding box center [1123, 589] width 295 height 27
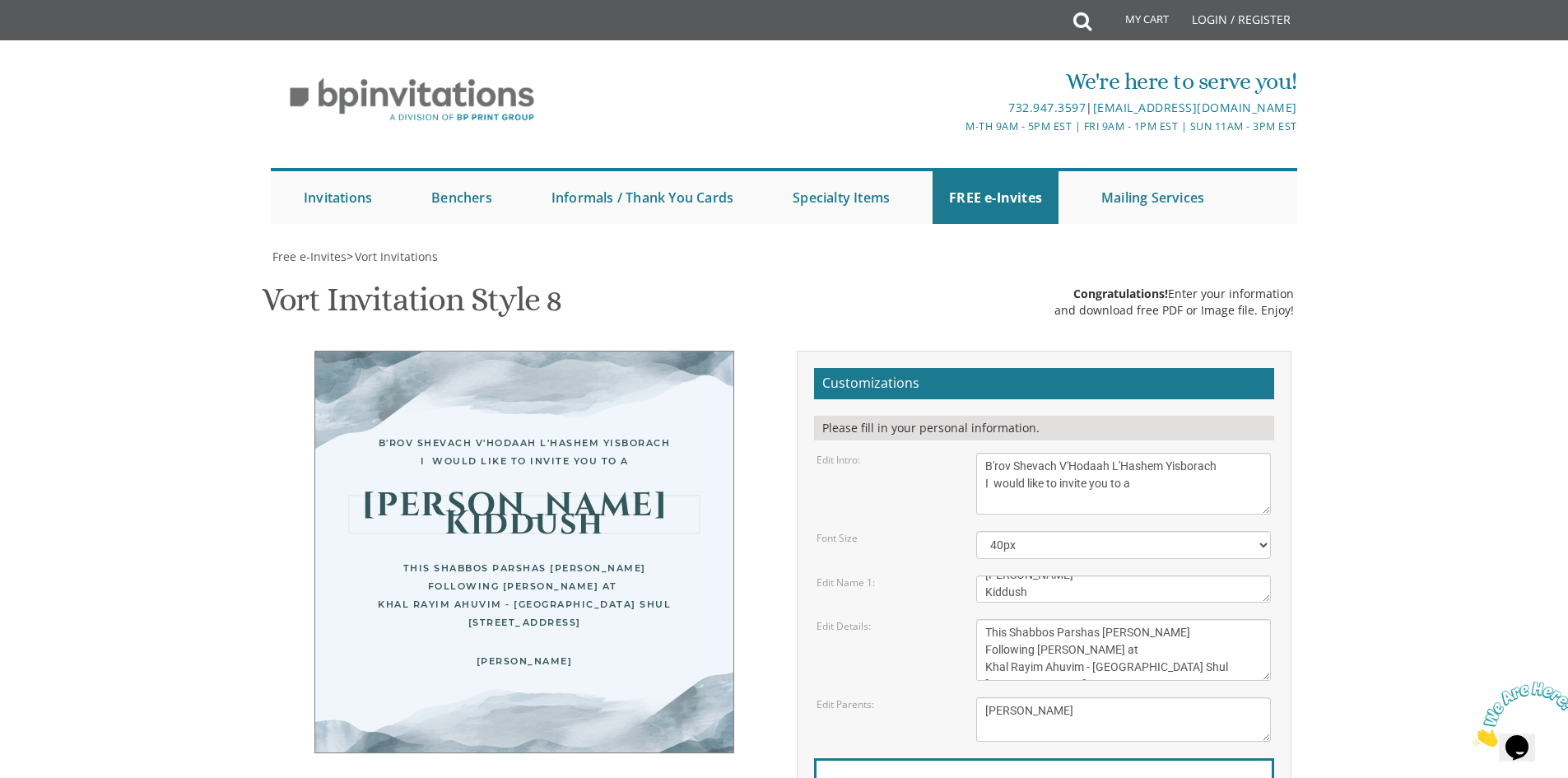
scroll to position [17, 0]
click at [987, 575] on textarea "Avi & Yael" at bounding box center [1123, 589] width 295 height 27
type textarea "Seudas Hodaah Kiddush"
click at [1093, 697] on textarea "Yaakov and Sarala Perlow Avraham and Rochel Klein" at bounding box center [1123, 719] width 295 height 44
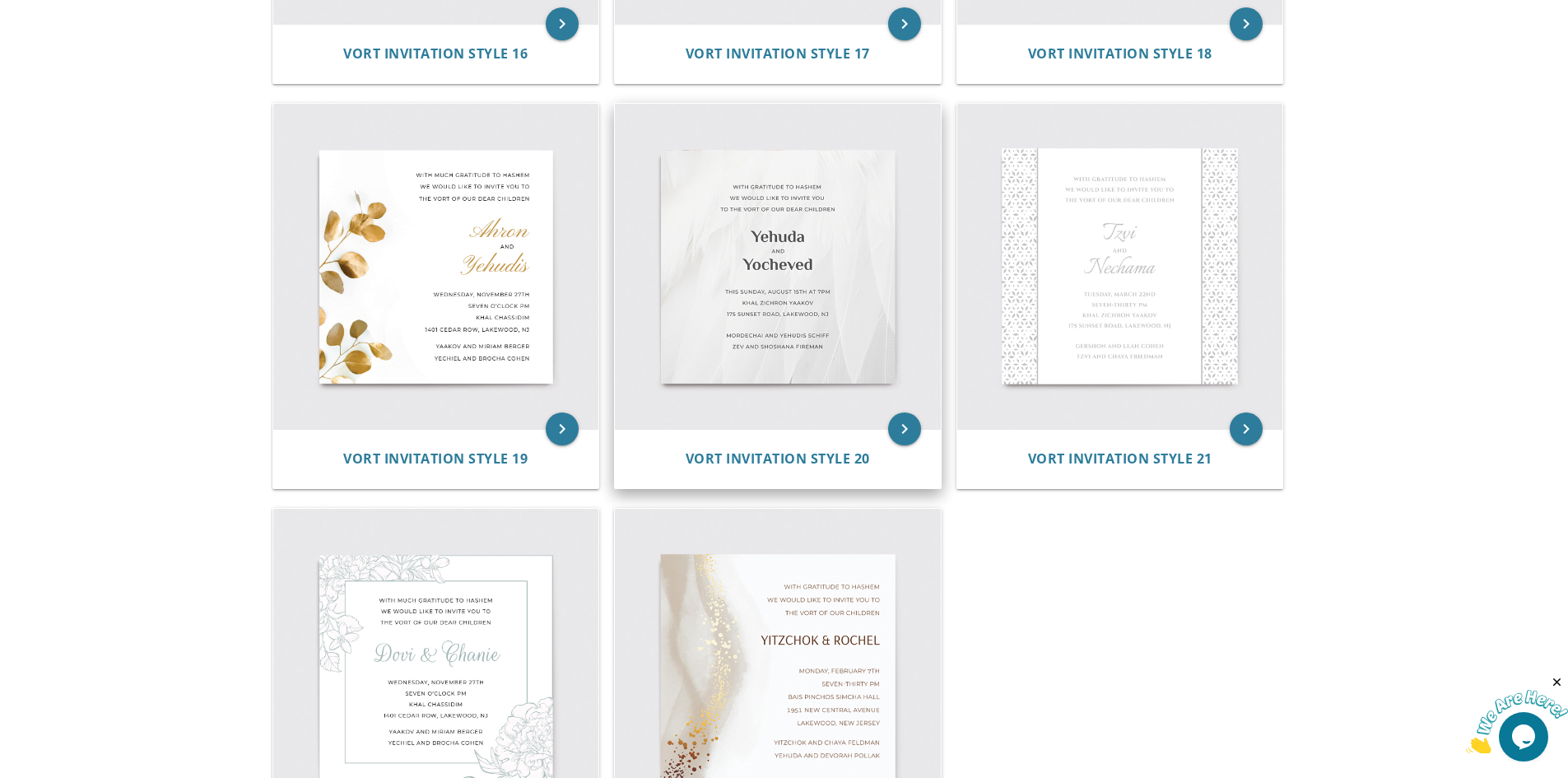
scroll to position [2715, 0]
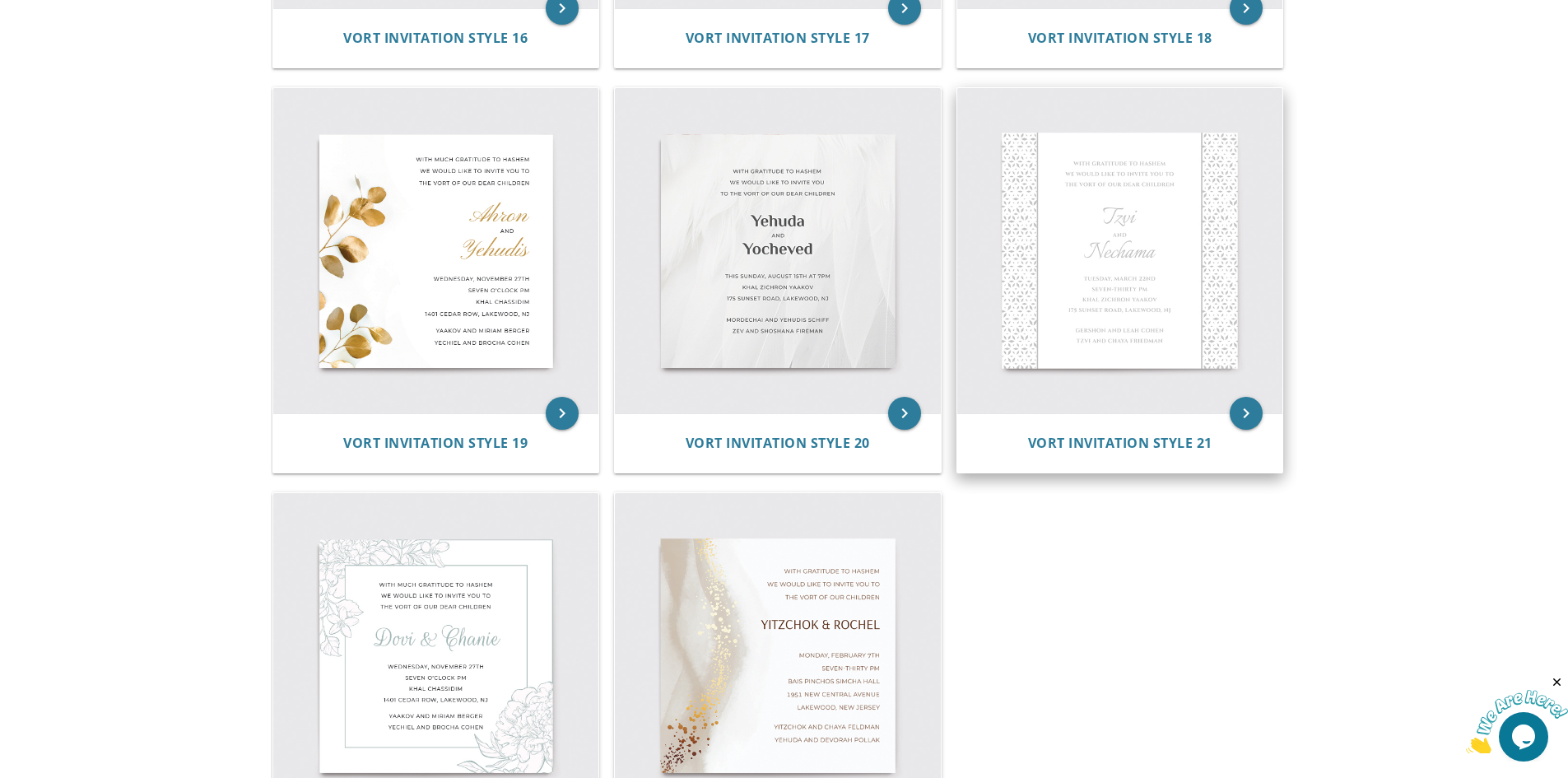
click at [1061, 252] on img at bounding box center [1119, 251] width 326 height 326
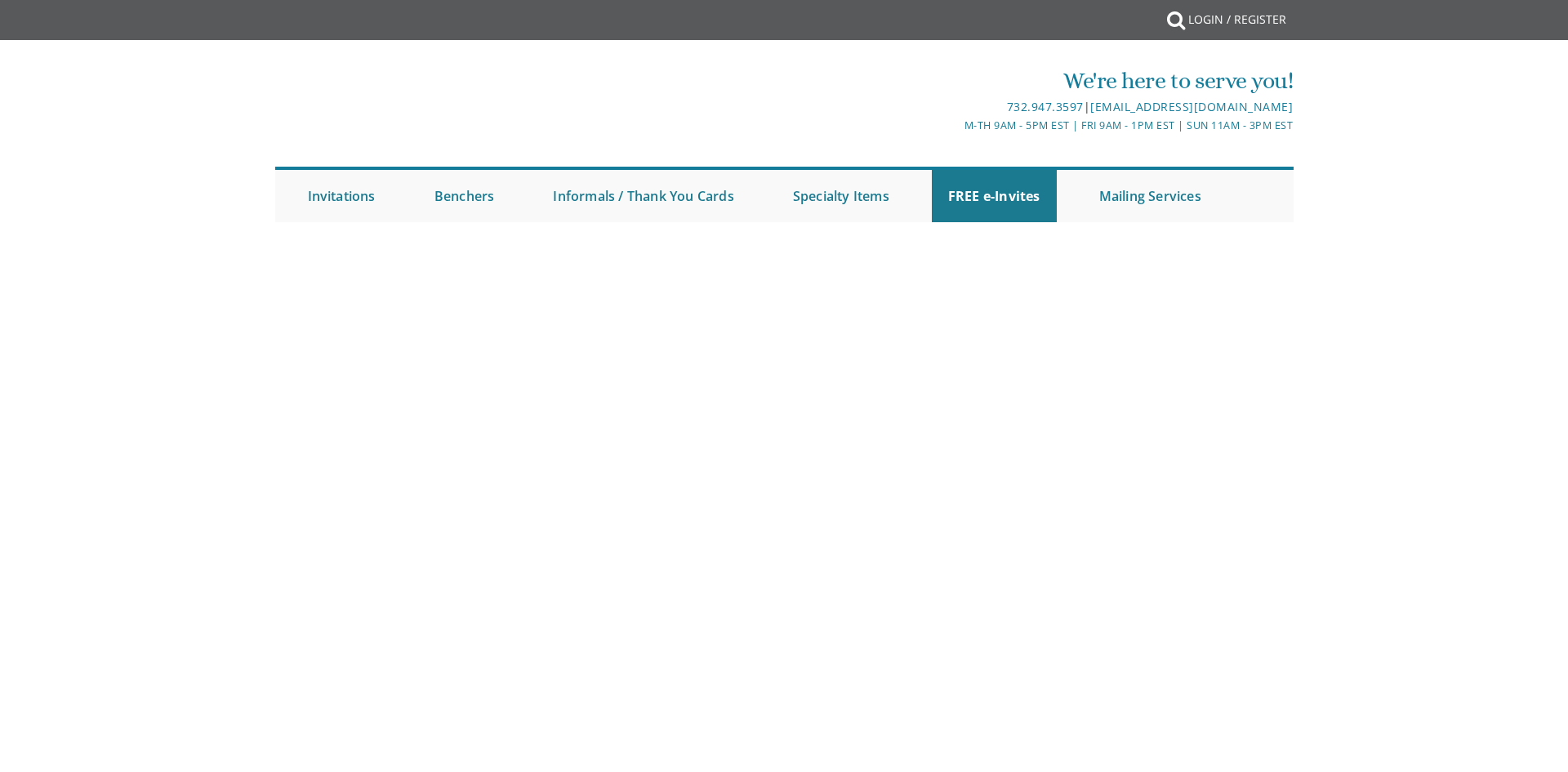
click at [1101, 248] on div at bounding box center [784, 247] width 1021 height 1
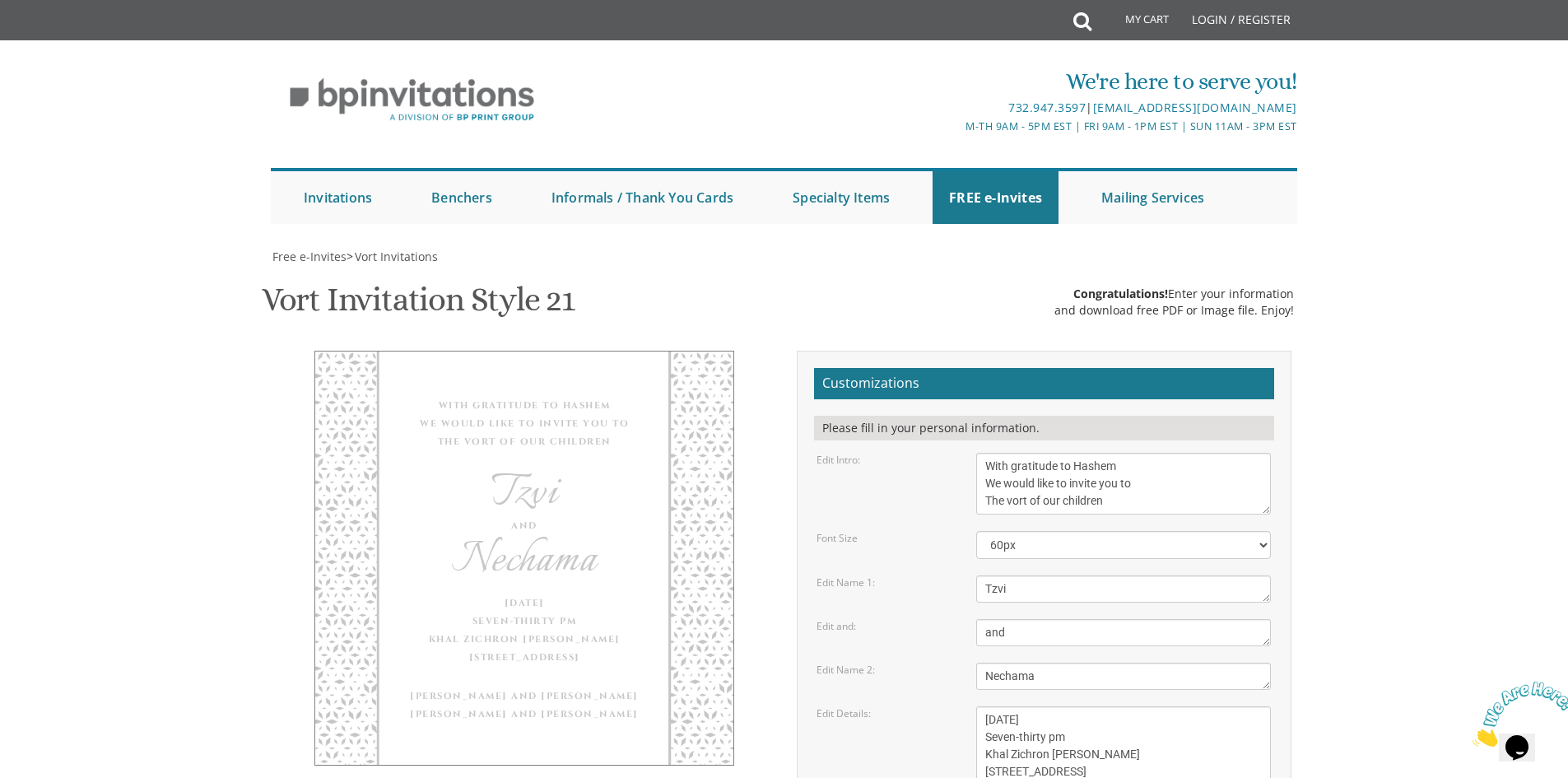
scroll to position [164, 0]
drag, startPoint x: 1110, startPoint y: 335, endPoint x: 915, endPoint y: 221, distance: 225.9
click at [918, 368] on form "Customizations Please fill in your personal information. Edit Intro: With grati…" at bounding box center [1043, 679] width 460 height 623
paste textarea "B'rov Shevach V'Hodaah L'Hashem Yisborach I would like to invite you to a"
type textarea "B'rov Shevach V'Hodaah L'Hashem Yisborach I would like to invite you to a"
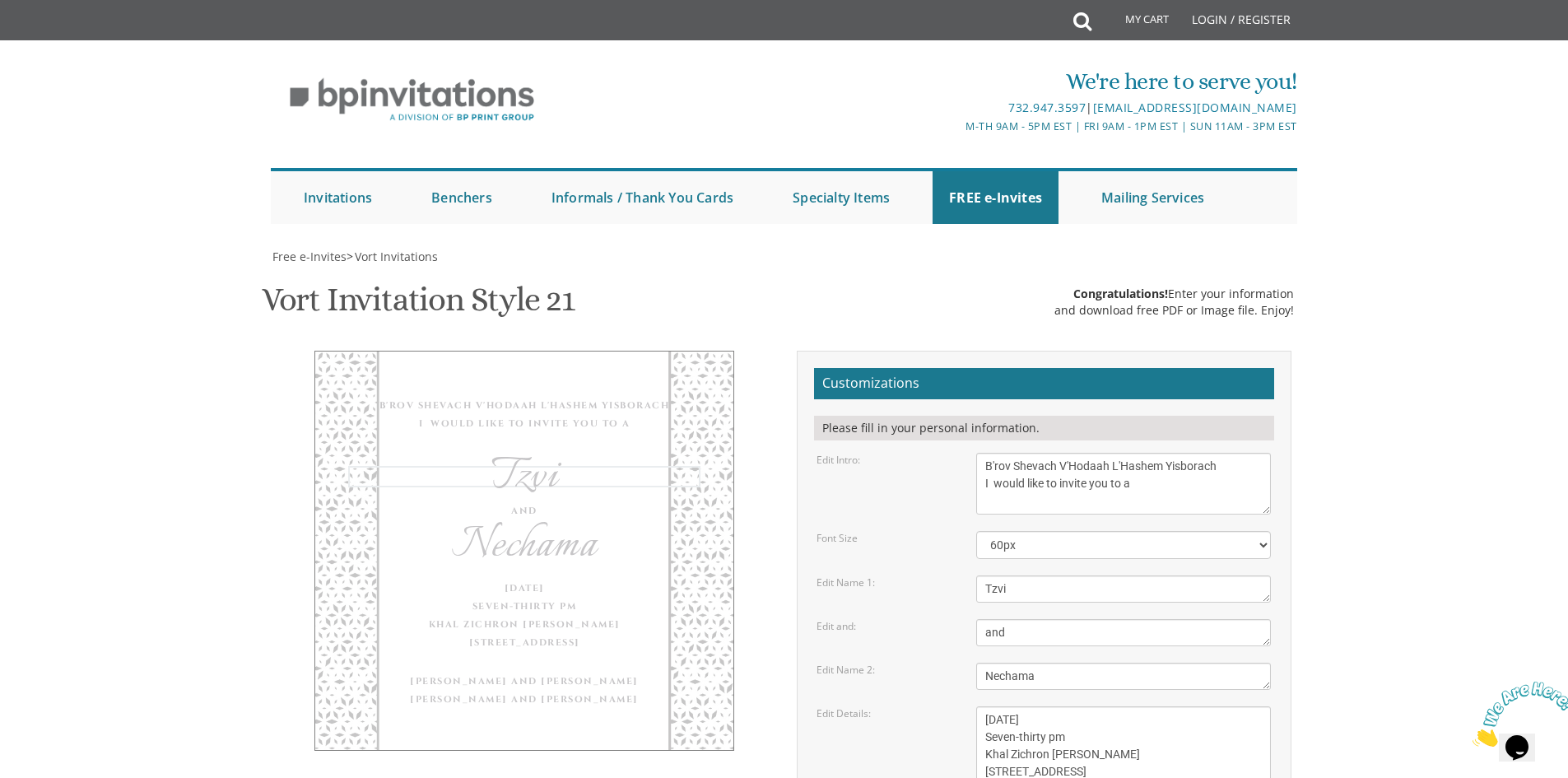
drag, startPoint x: 1052, startPoint y: 427, endPoint x: 565, endPoint y: 451, distance: 487.6
click at [582, 451] on div "B'rov Shevach V'Hodaah L'Hashem Yisborach I would like to invite you to a [PERS…" at bounding box center [784, 685] width 1039 height 669
paste textarea "[PERSON_NAME] Kiddush"
type textarea "[PERSON_NAME] Kiddush"
drag, startPoint x: 975, startPoint y: 470, endPoint x: 869, endPoint y: 482, distance: 106.7
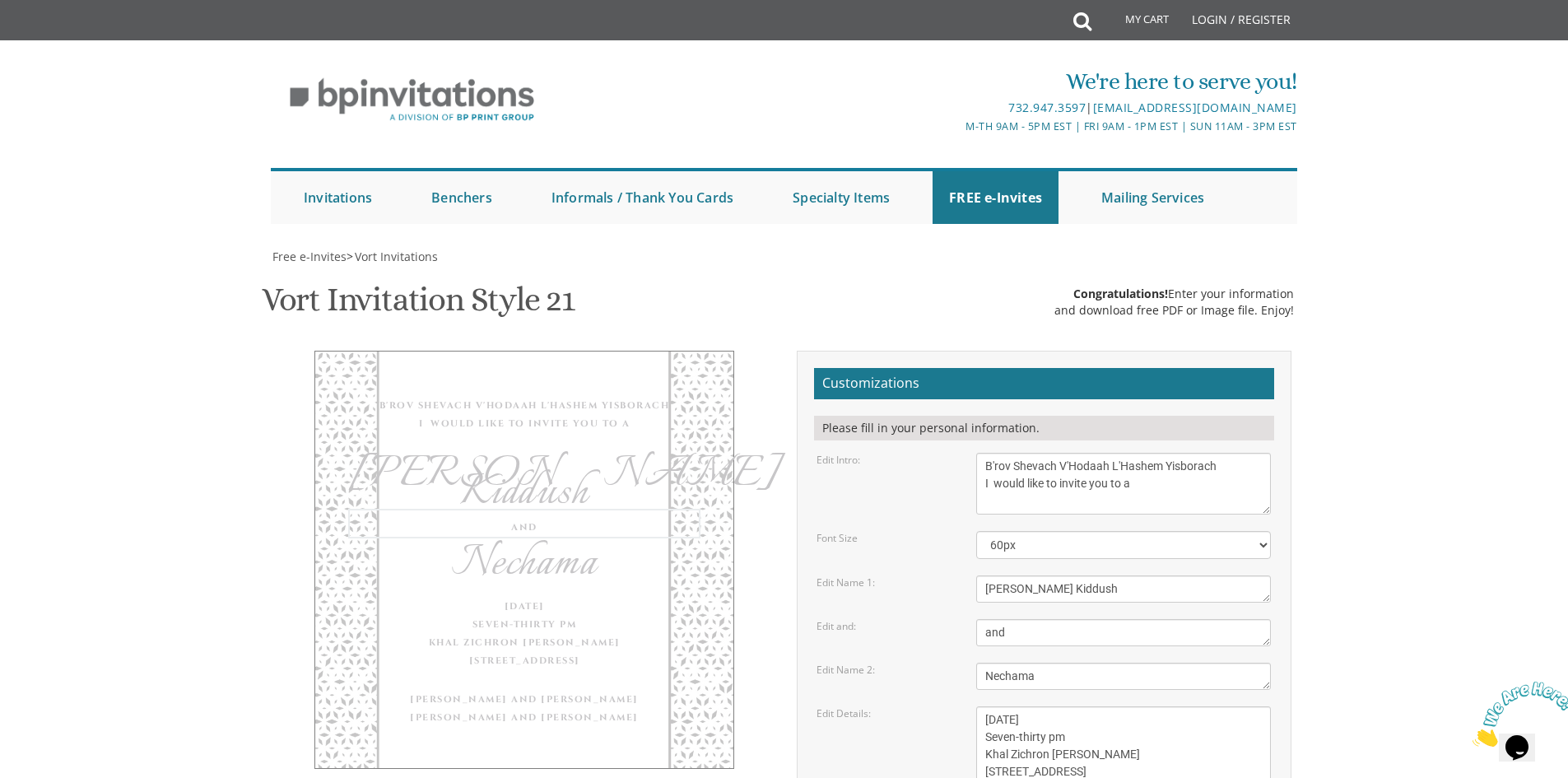
click at [891, 619] on div "Edit and: and" at bounding box center [1043, 632] width 479 height 27
click at [1069, 575] on textarea "Tzvi" at bounding box center [1123, 589] width 295 height 27
drag, startPoint x: 1069, startPoint y: 422, endPoint x: 1123, endPoint y: 422, distance: 54.0
click at [1123, 575] on textarea "Tzvi" at bounding box center [1123, 589] width 295 height 27
type textarea "[PERSON_NAME]"
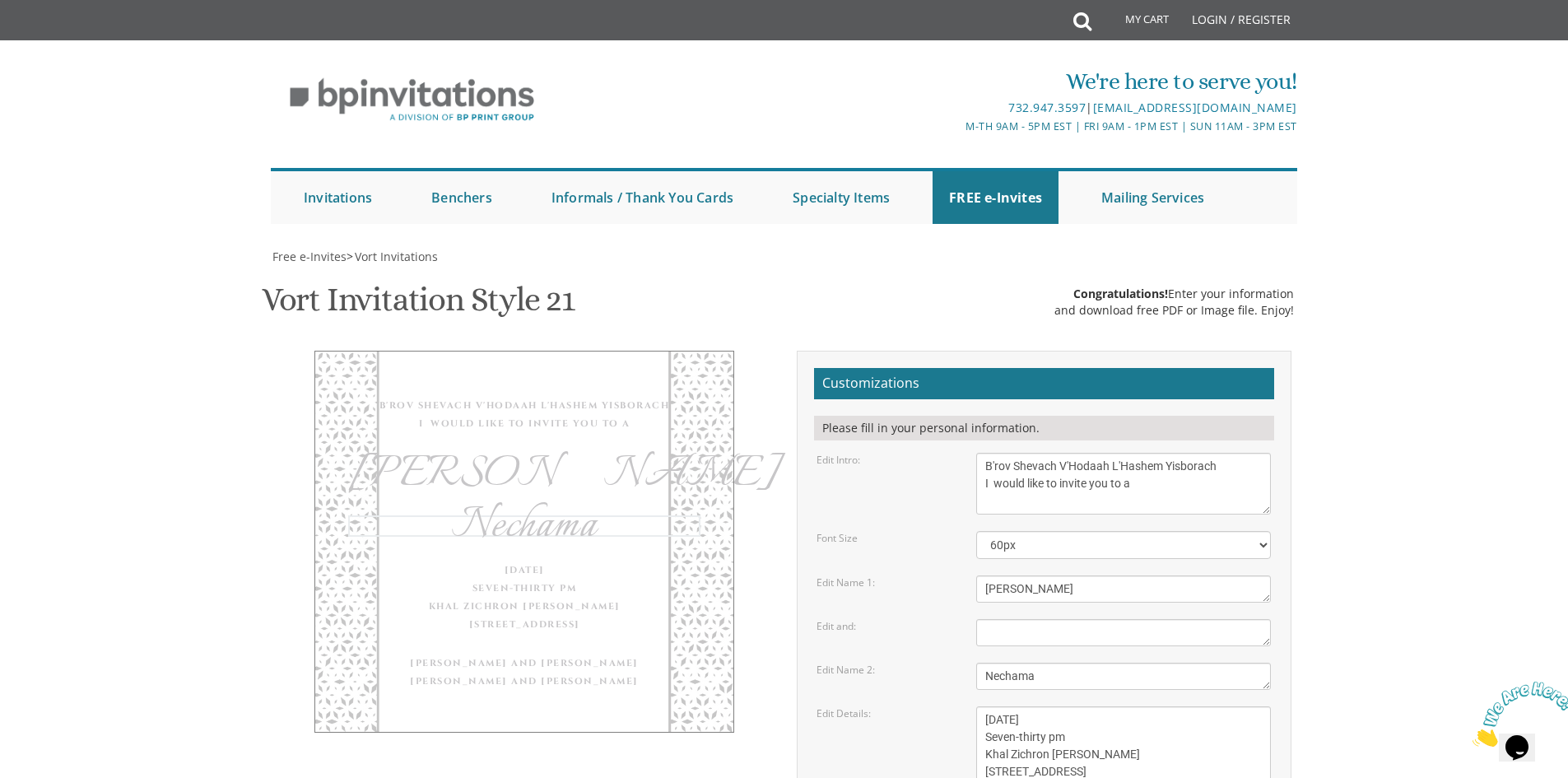
drag, startPoint x: 1042, startPoint y: 517, endPoint x: 748, endPoint y: 511, distance: 294.1
click at [778, 509] on div "B'rov Shevach V'Hodaah L'Hashem Yisborach I would like to invite you to a Seuda…" at bounding box center [784, 685] width 1039 height 669
paste textarea "Kiddush"
type textarea "Kiddush"
click at [1224, 706] on textarea "[DATE] Seven-thirty pm Khal Zichron [PERSON_NAME] [STREET_ADDRESS]" at bounding box center [1123, 745] width 295 height 79
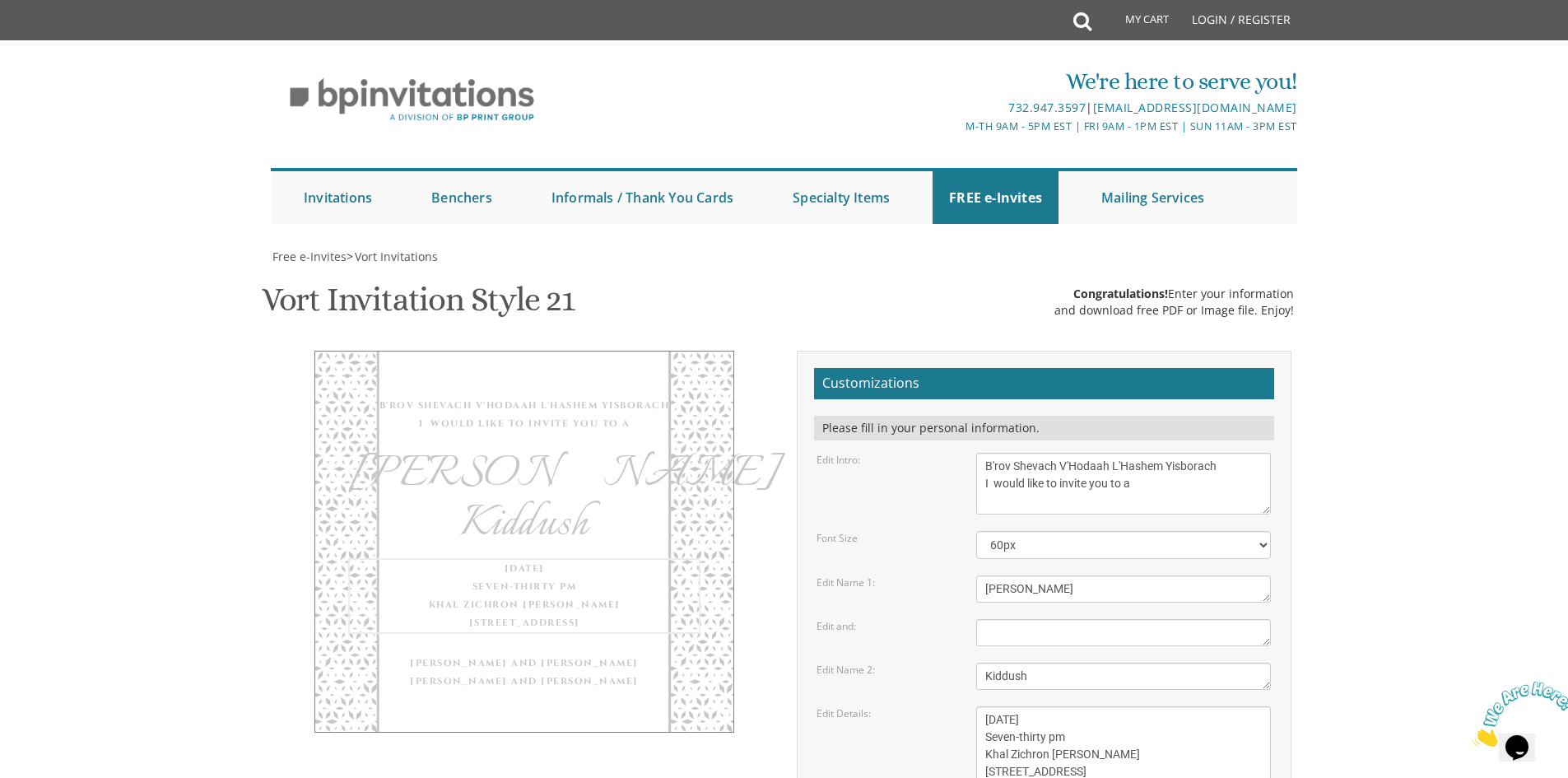
drag, startPoint x: 1153, startPoint y: 612, endPoint x: 953, endPoint y: 508, distance: 225.4
click at [955, 508] on form "Customizations Please fill in your personal information. Edit Intro: With grati…" at bounding box center [1043, 679] width 460 height 623
paste textarea "his Shabbos Parshas [PERSON_NAME] Following [PERSON_NAME] at Khal Rayim Ahuvim …"
type textarea "This Shabbos Parshas [PERSON_NAME] Following [PERSON_NAME] at Khal Rayim Ahuvim…"
drag, startPoint x: 1123, startPoint y: 672, endPoint x: 824, endPoint y: 583, distance: 312.0
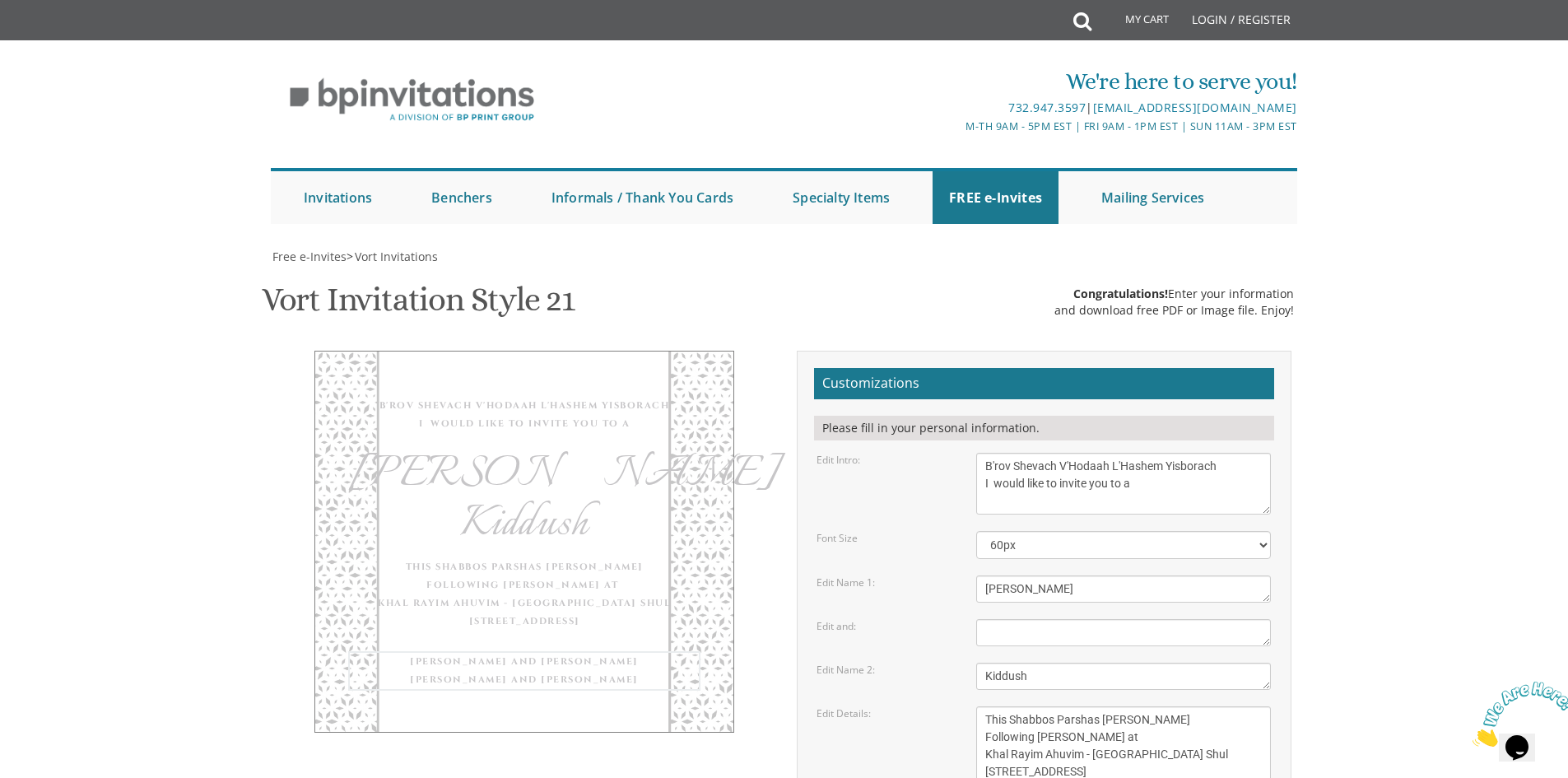
click at [837, 587] on form "Customizations Please fill in your personal information. Edit Intro: With grati…" at bounding box center [1043, 679] width 460 height 623
paste textarea "[PERSON_NAME]"
type textarea "[PERSON_NAME]"
click at [1043, 706] on textarea "[DATE] Seven-thirty pm Khal Zichron [PERSON_NAME] [STREET_ADDRESS]" at bounding box center [1123, 745] width 295 height 79
